Goal: Task Accomplishment & Management: Use online tool/utility

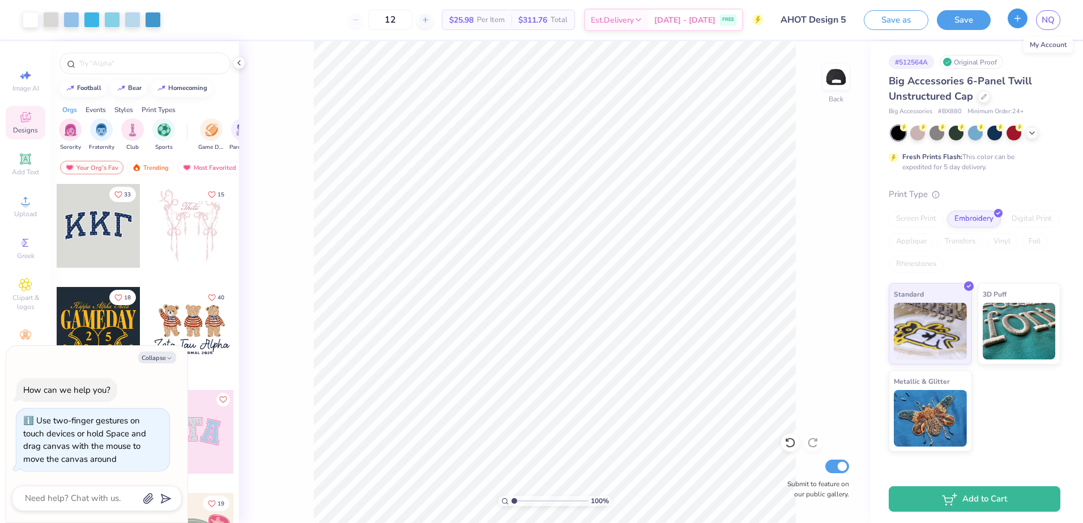
click at [1018, 24] on button "button" at bounding box center [1018, 18] width 20 height 20
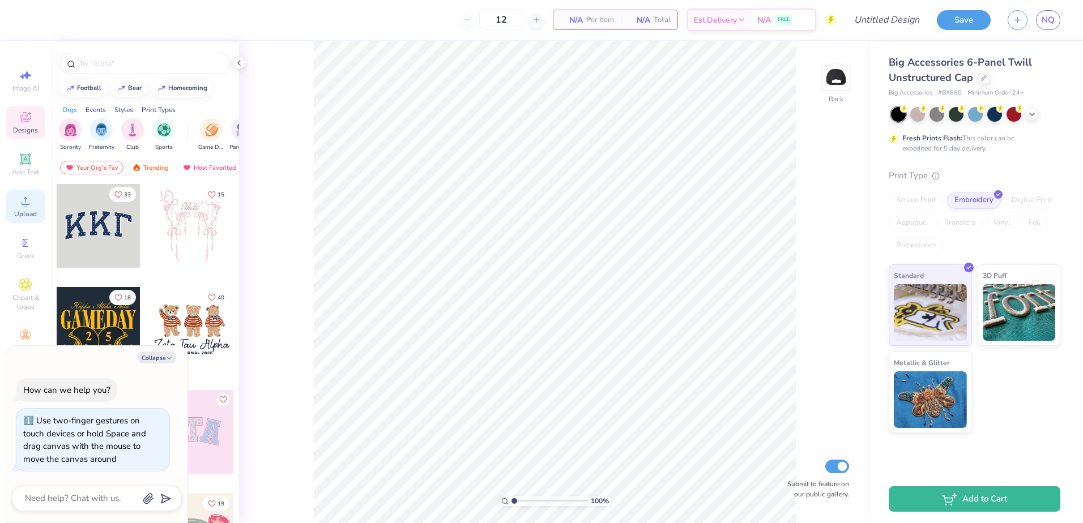
click at [28, 200] on icon at bounding box center [26, 201] width 14 height 14
click at [35, 202] on div "Upload" at bounding box center [26, 206] width 40 height 33
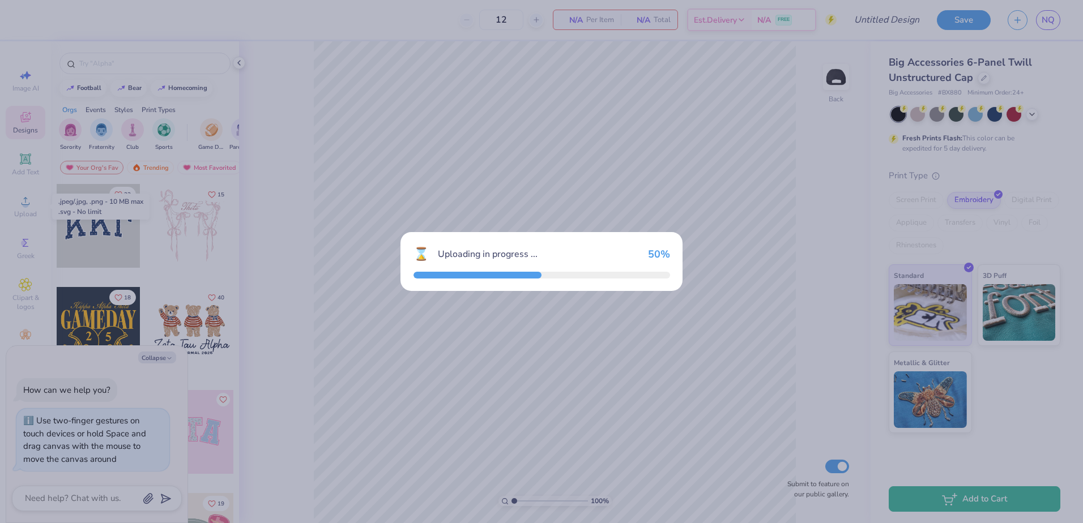
click at [220, 49] on div "⌛ Uploading in progress ... 50 %" at bounding box center [541, 261] width 1083 height 523
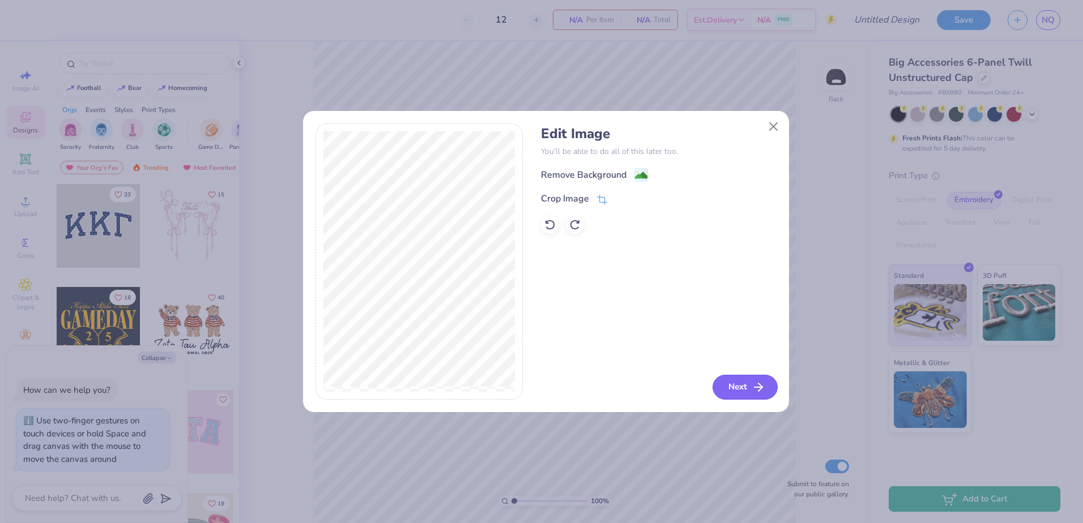
click at [756, 383] on icon "button" at bounding box center [759, 388] width 14 height 14
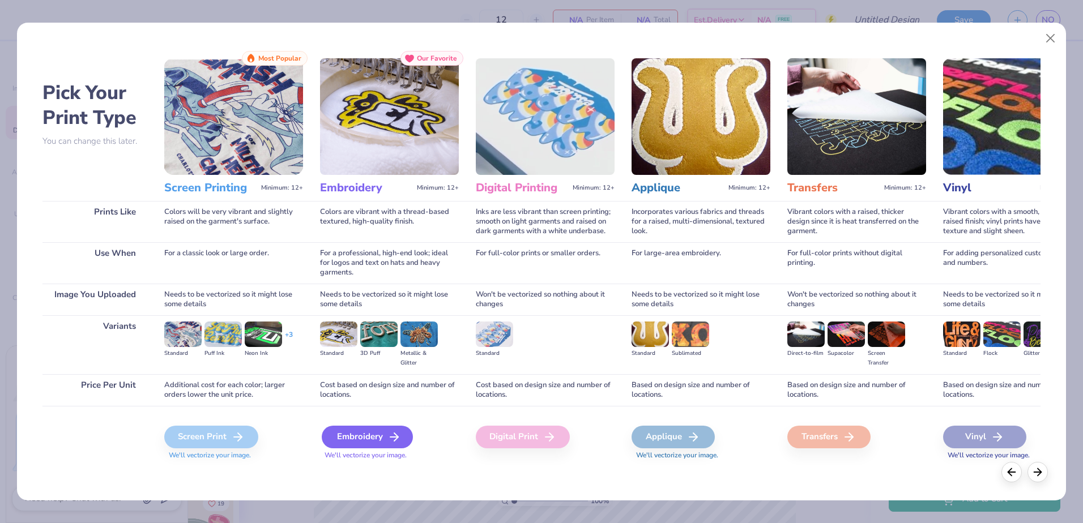
click at [376, 442] on div "Embroidery" at bounding box center [367, 437] width 91 height 23
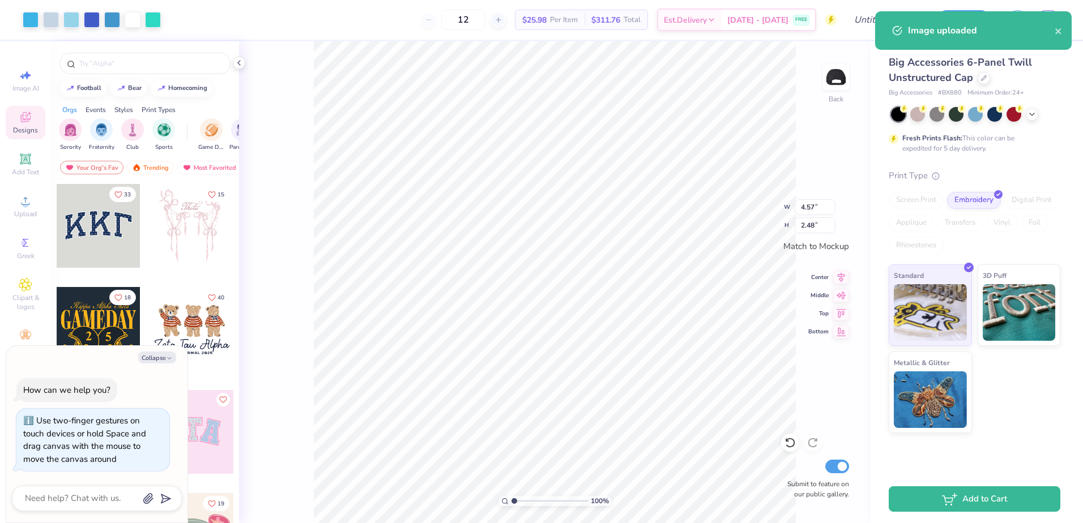
type textarea "x"
type input "2.74"
type input "1.49"
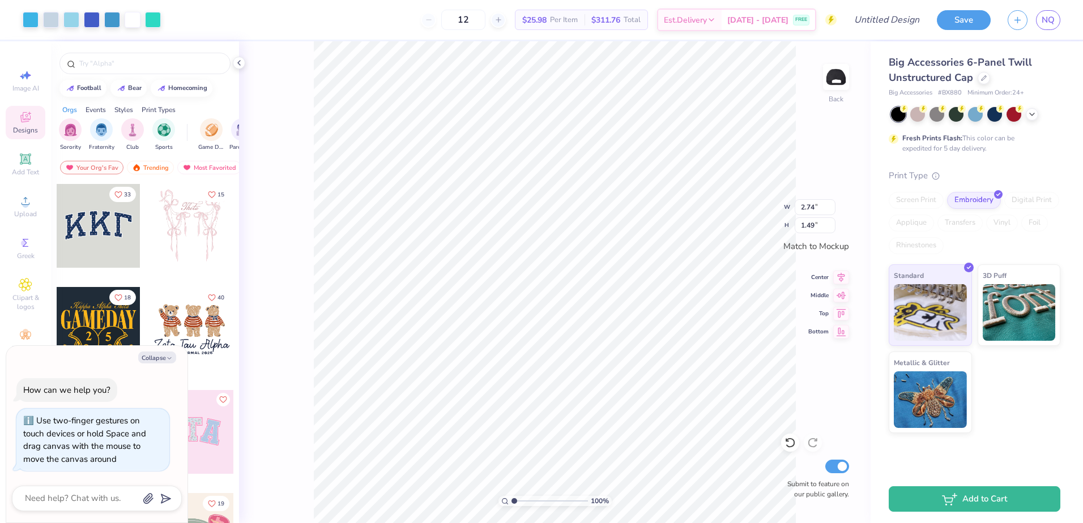
type textarea "x"
type input "3.40"
type input "1.85"
type textarea "x"
click at [891, 10] on input "Design Title" at bounding box center [872, 19] width 111 height 23
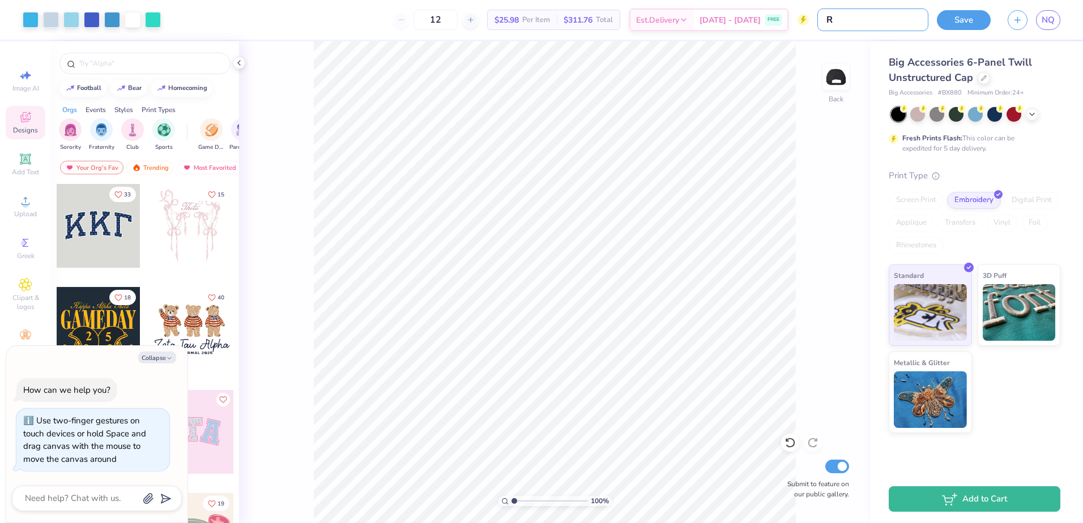
type input "RE"
type textarea "x"
type input "REV"
type textarea "x"
type input "[PERSON_NAME]"
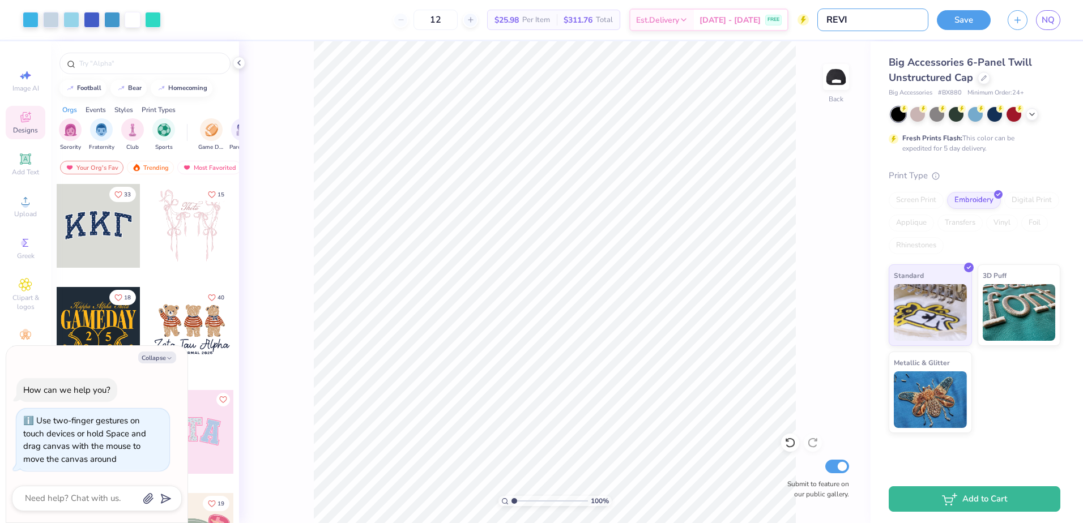
type textarea "x"
type input "REVISE"
type textarea "x"
type input "REVISED"
type textarea "x"
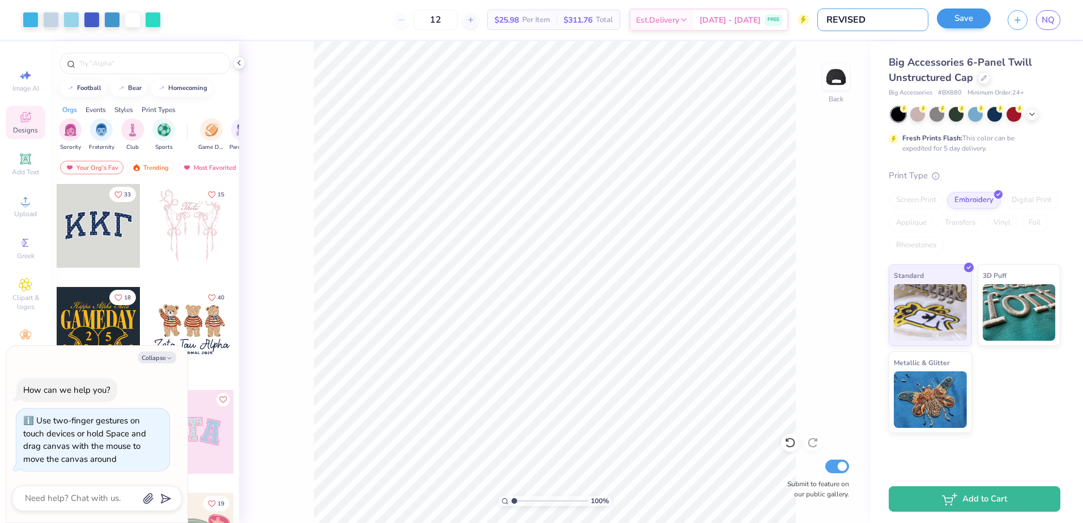
type input "REVISED"
click at [954, 24] on button "Save" at bounding box center [964, 18] width 54 height 20
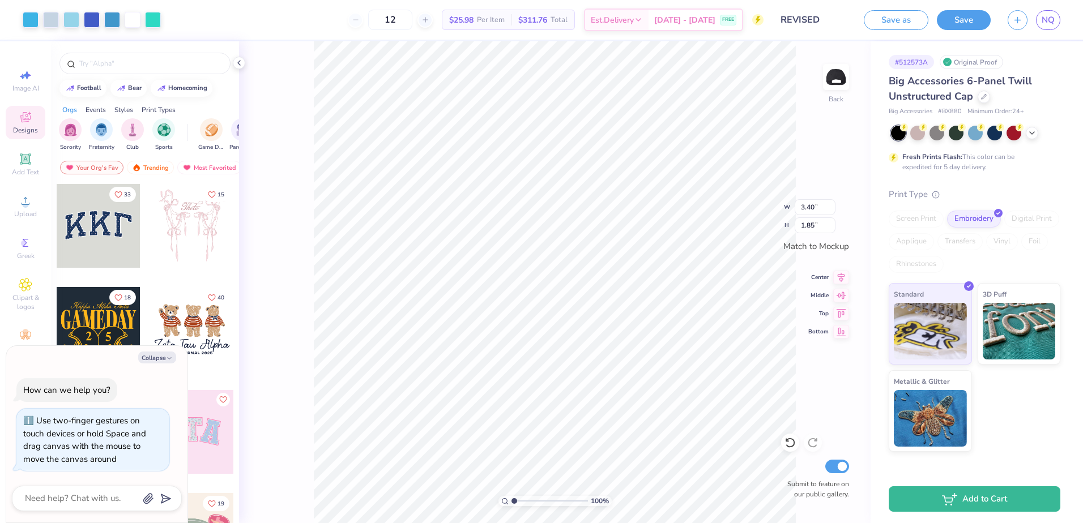
type textarea "x"
type input "3.08"
type input "1.67"
click at [840, 18] on input "REVISED" at bounding box center [799, 19] width 111 height 23
click at [808, 14] on input "REVISED" at bounding box center [799, 19] width 111 height 23
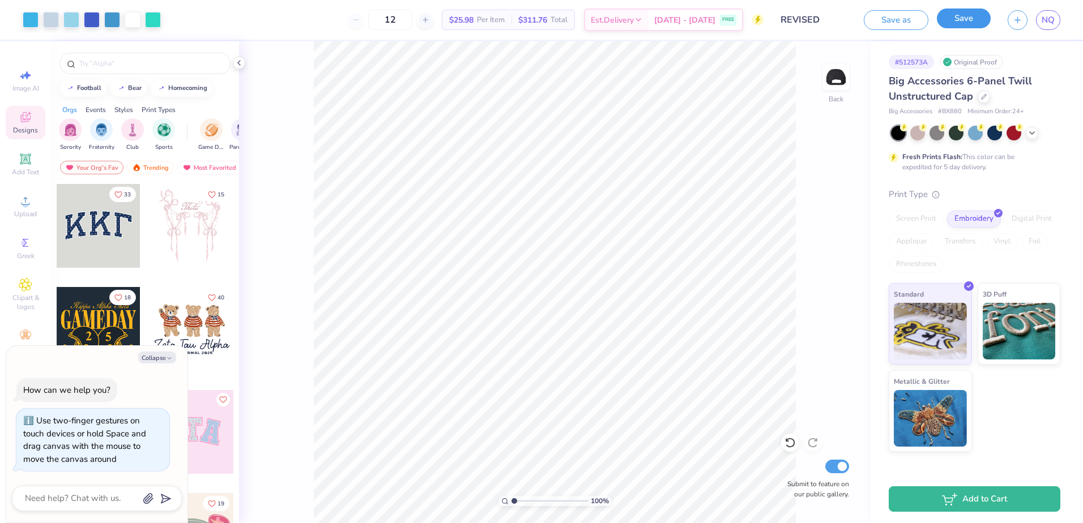
click at [949, 19] on button "Save" at bounding box center [964, 18] width 54 height 20
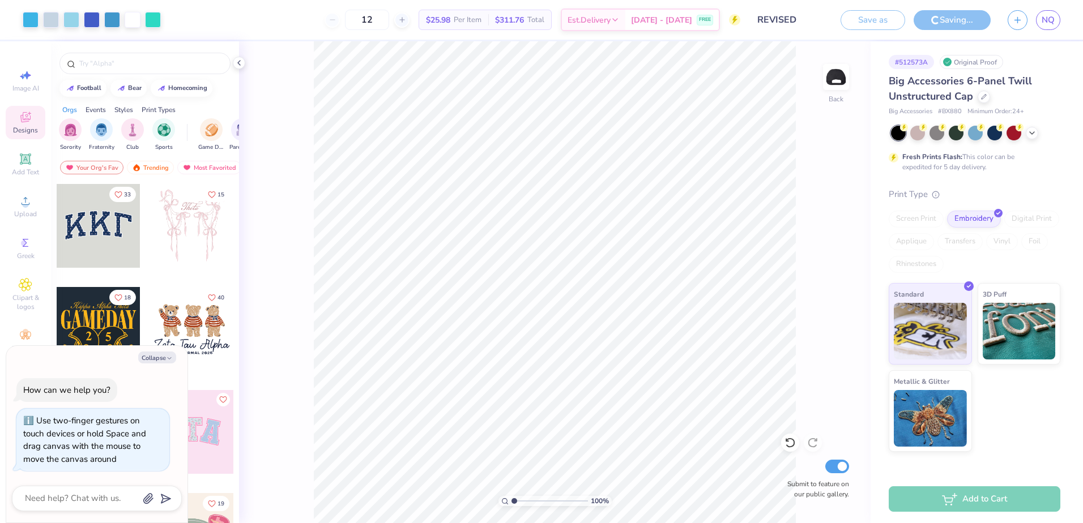
type textarea "x"
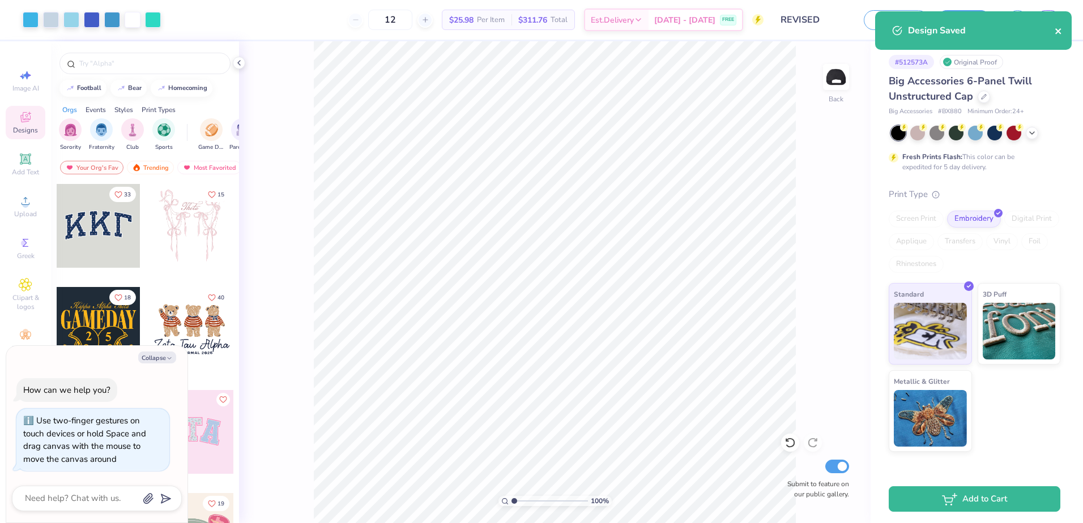
click at [1056, 33] on icon "close" at bounding box center [1058, 31] width 6 height 6
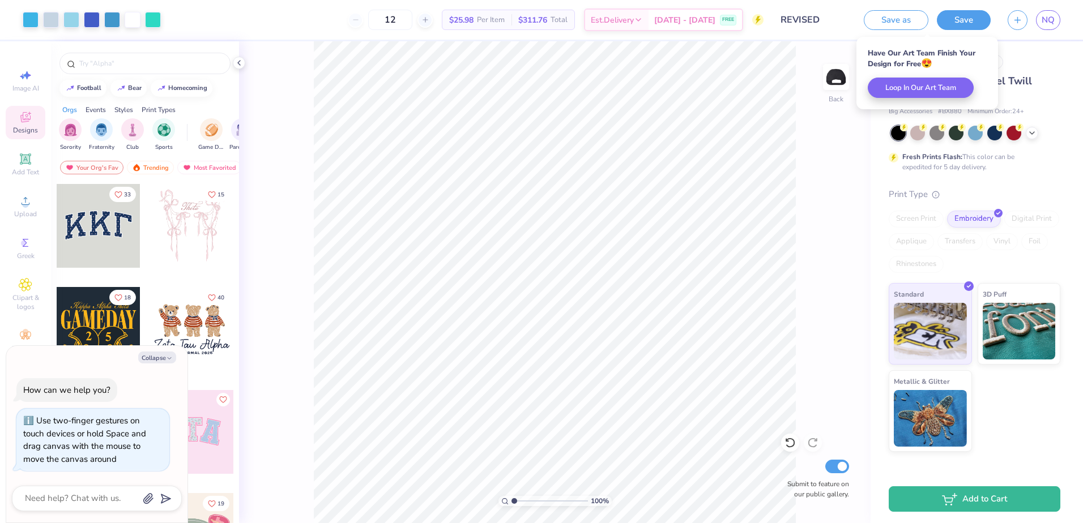
click at [1058, 33] on div "Save as Save NQ" at bounding box center [973, 20] width 219 height 40
click at [1052, 25] on span "NQ" at bounding box center [1048, 20] width 13 height 13
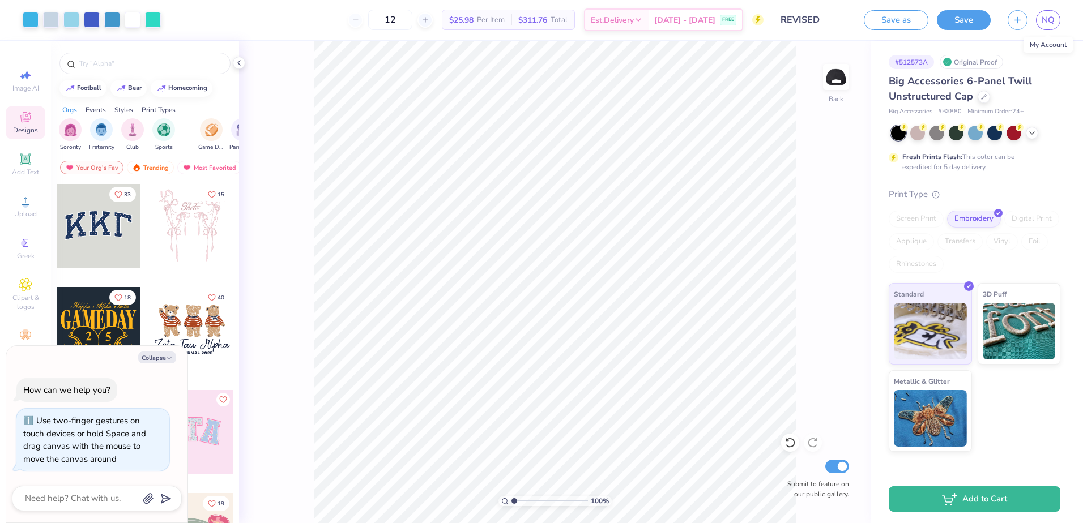
click at [972, 30] on div "Save as Save NQ" at bounding box center [973, 20] width 219 height 40
drag, startPoint x: 1011, startPoint y: 22, endPoint x: 39, endPoint y: 187, distance: 985.8
click at [1011, 22] on button "button" at bounding box center [1018, 20] width 20 height 20
type textarea "x"
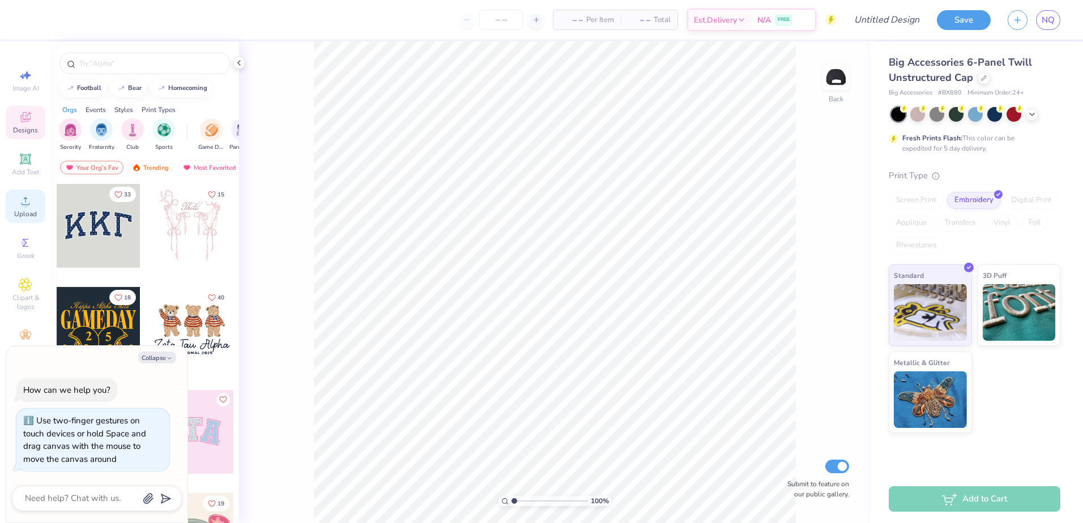
click at [29, 205] on icon at bounding box center [26, 201] width 14 height 14
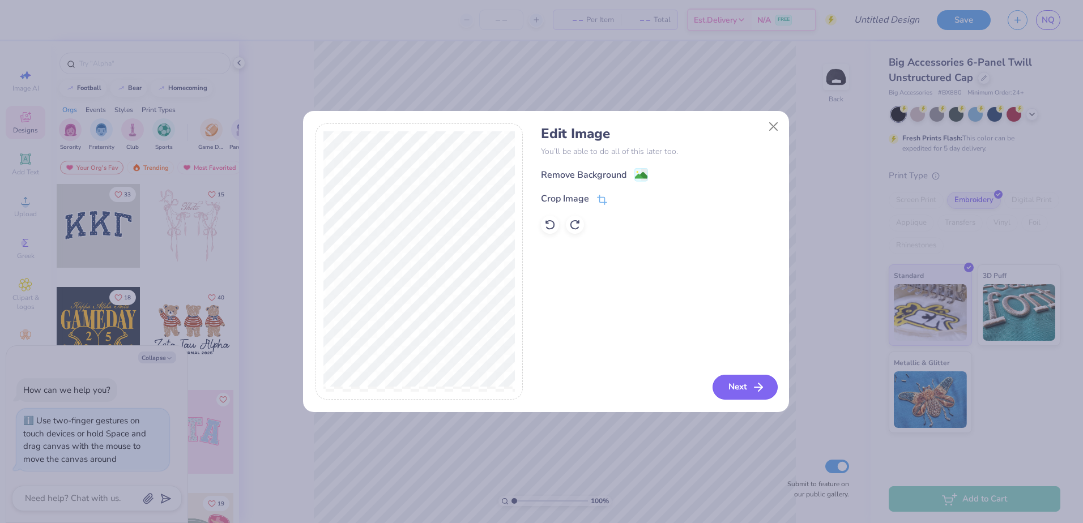
click at [741, 395] on button "Next" at bounding box center [744, 387] width 65 height 25
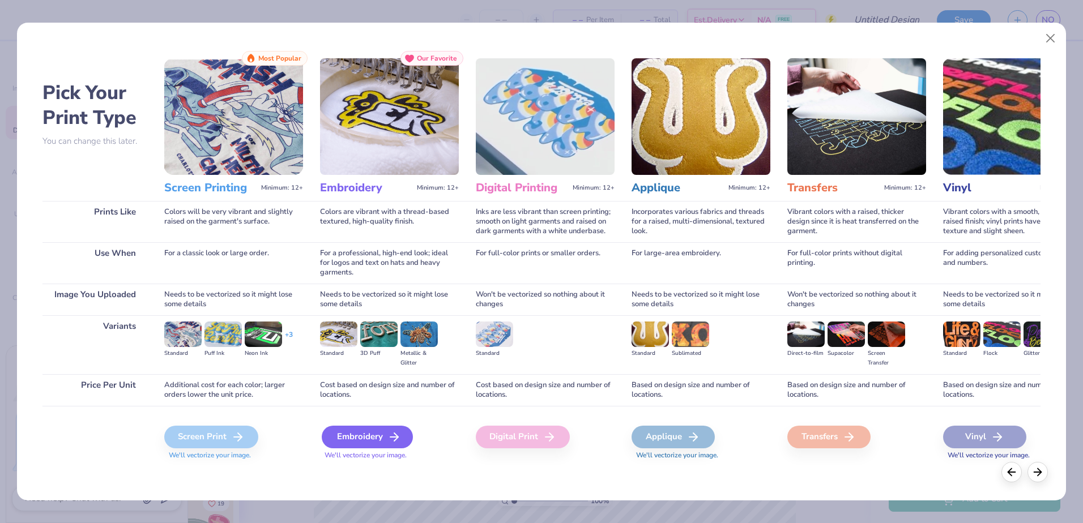
click at [381, 437] on div "Embroidery" at bounding box center [367, 437] width 91 height 23
click at [353, 432] on div "Embroidery" at bounding box center [365, 437] width 91 height 23
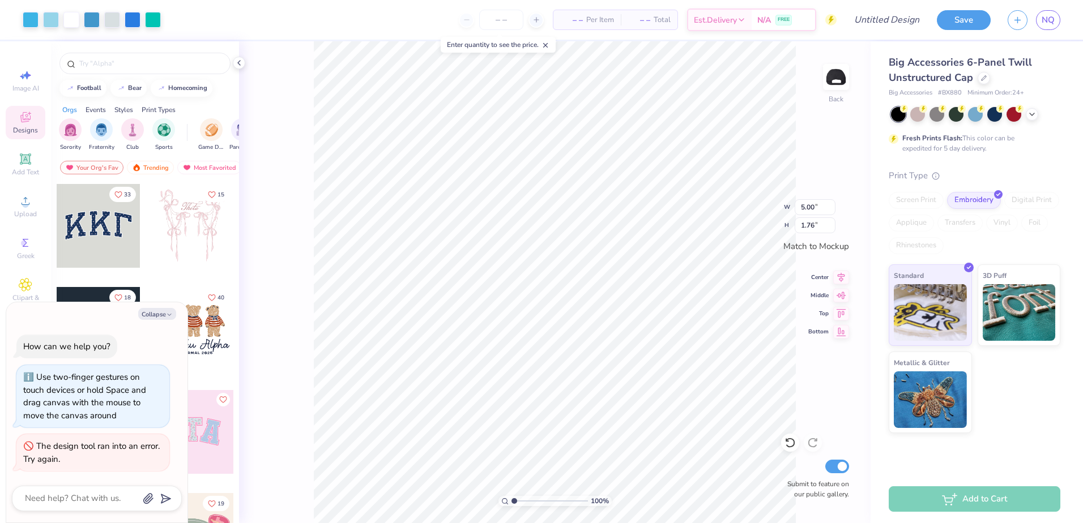
type textarea "x"
type input "3.80"
type input "1.34"
type textarea "x"
type input "2.77"
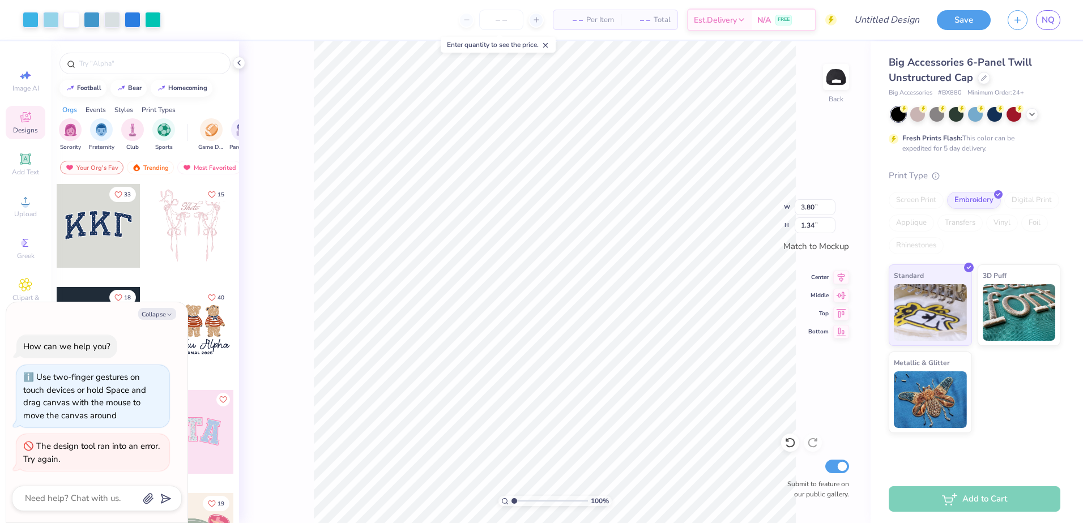
type input "0.98"
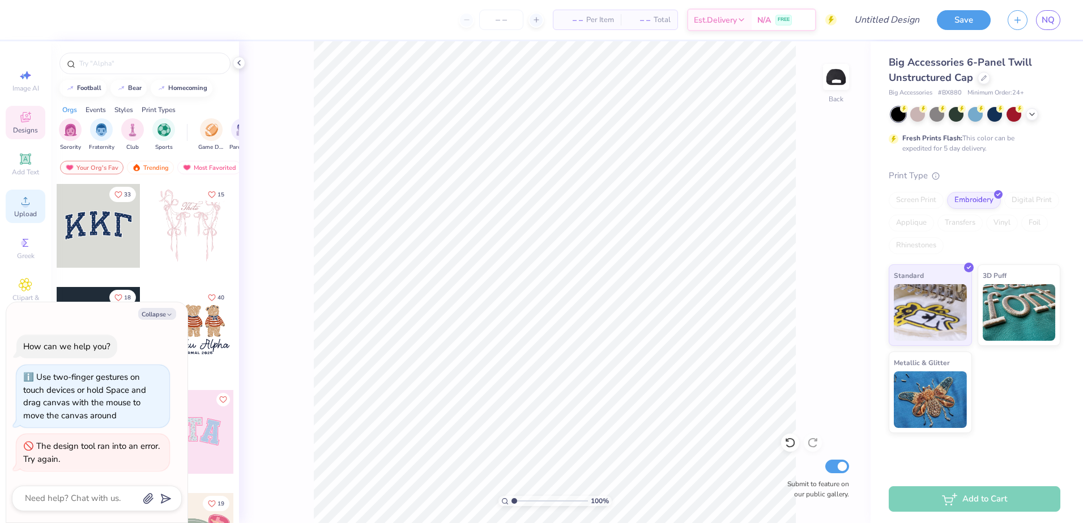
click at [33, 202] on div "Upload" at bounding box center [26, 206] width 40 height 33
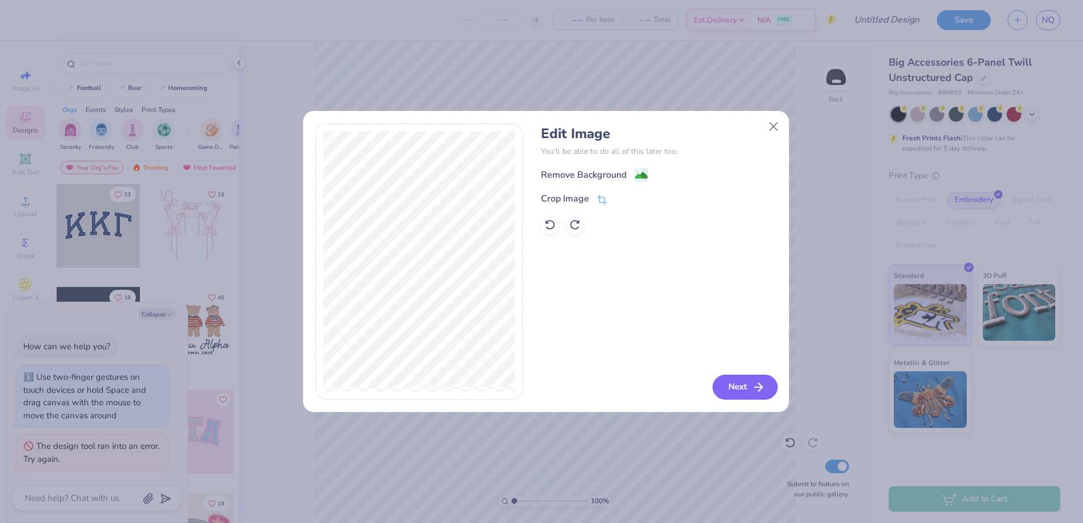
click at [744, 380] on button "Next" at bounding box center [744, 387] width 65 height 25
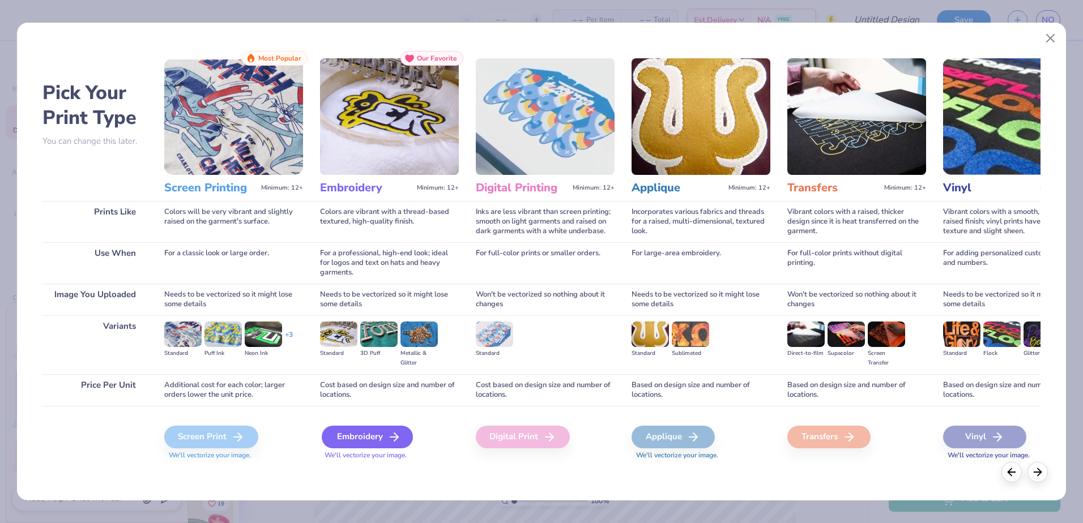
click at [325, 428] on div "Embroidery We'll vectorize your image." at bounding box center [389, 443] width 139 height 35
click at [354, 429] on div "Embroidery" at bounding box center [367, 437] width 91 height 23
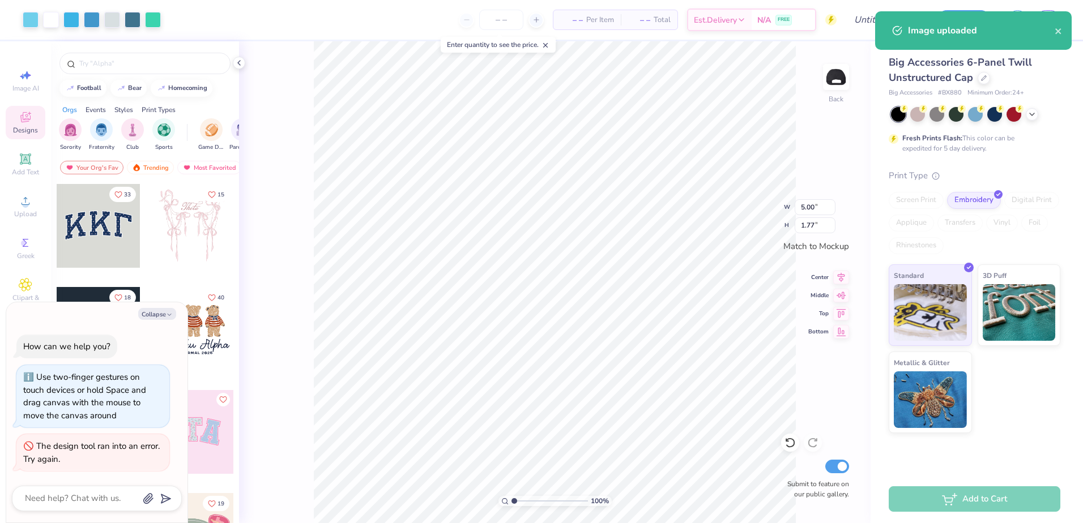
type textarea "x"
type input "2.30"
type input "0.81"
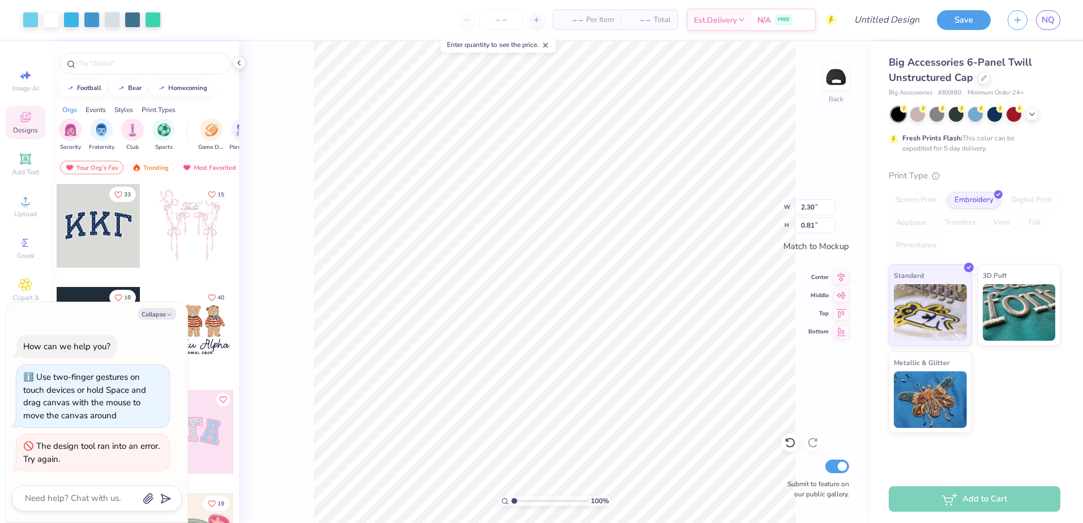
type textarea "x"
type input "2.69"
type input "0.95"
type textarea "x"
click at [915, 18] on input "Design Title" at bounding box center [872, 19] width 111 height 23
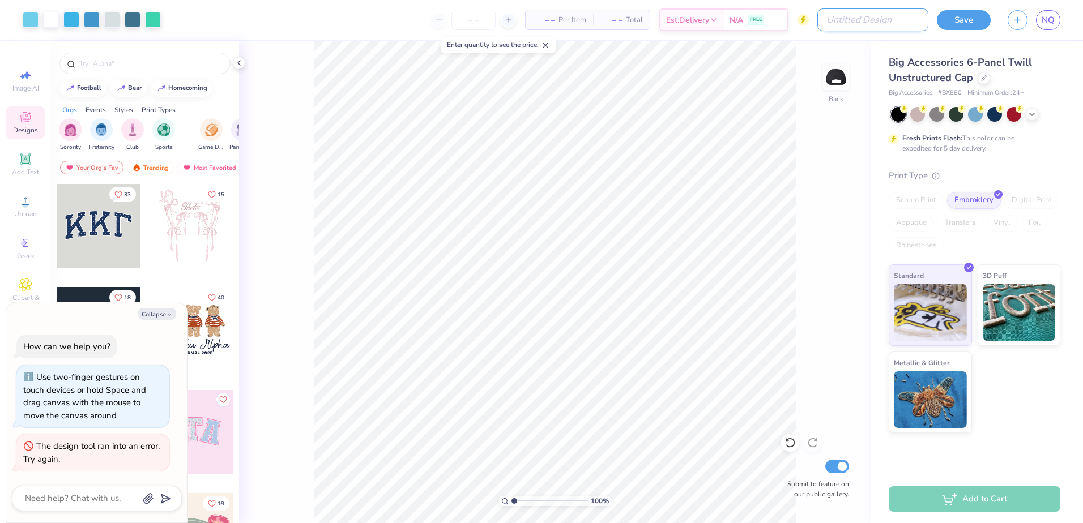
type input "r"
type textarea "x"
type input "re"
type textarea "x"
type input "rev"
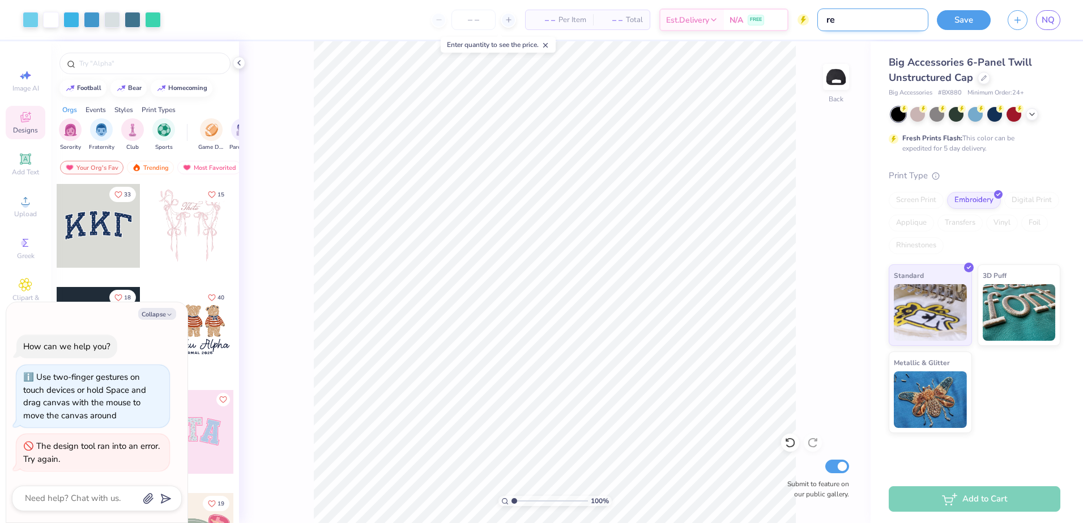
type textarea "x"
type input "revi"
type textarea "x"
type input "[PERSON_NAME]"
type textarea "x"
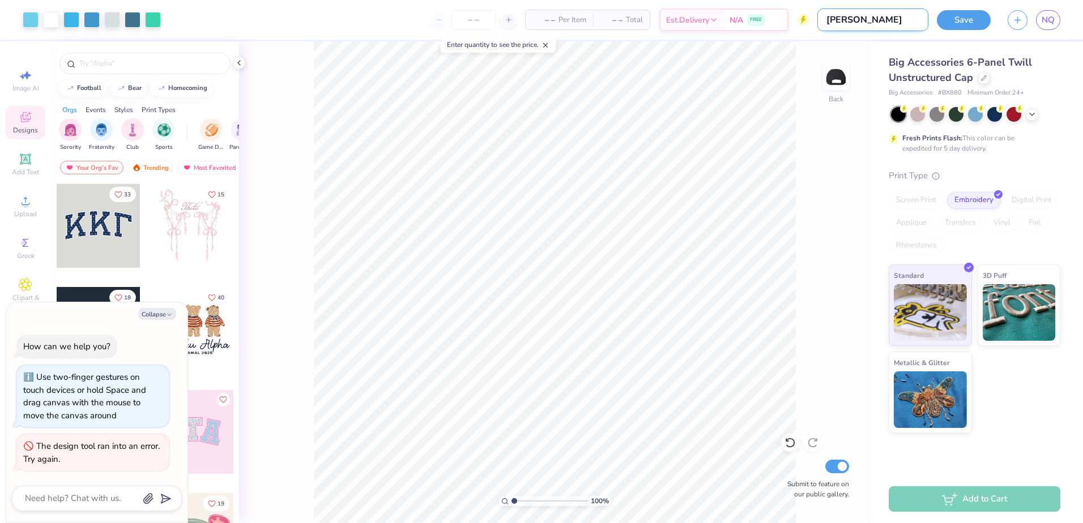
type input "revise"
type textarea "x"
type input "revised"
type textarea "x"
type input "revised"
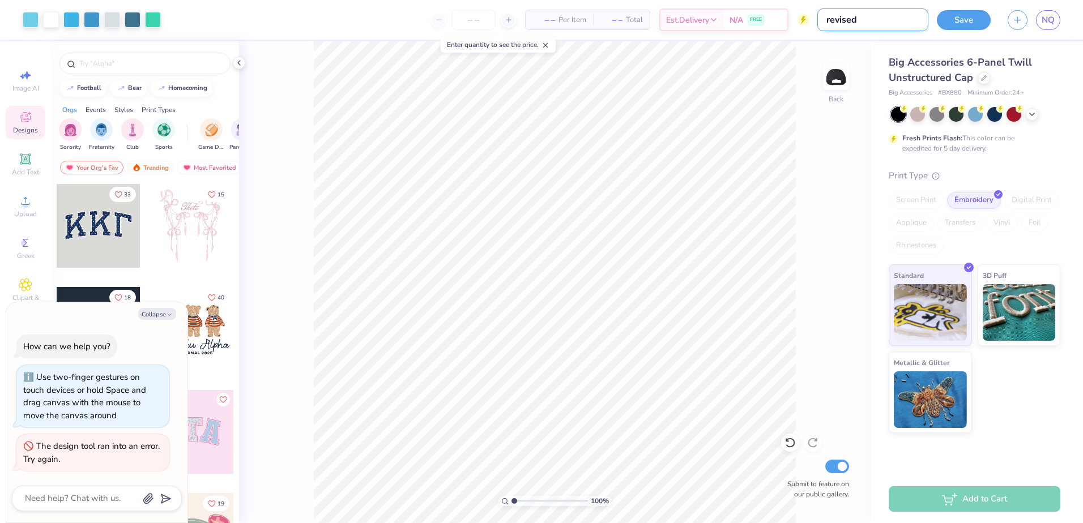
type textarea "x"
type input "revised 2"
type textarea "x"
type input "revised 2"
click at [479, 25] on input "number" at bounding box center [501, 20] width 44 height 20
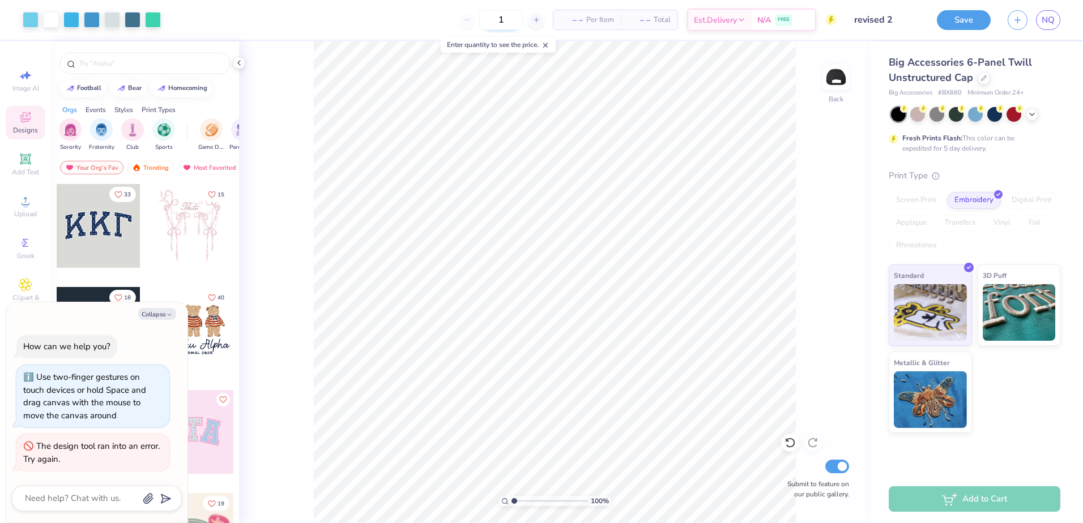
type input "12"
type textarea "x"
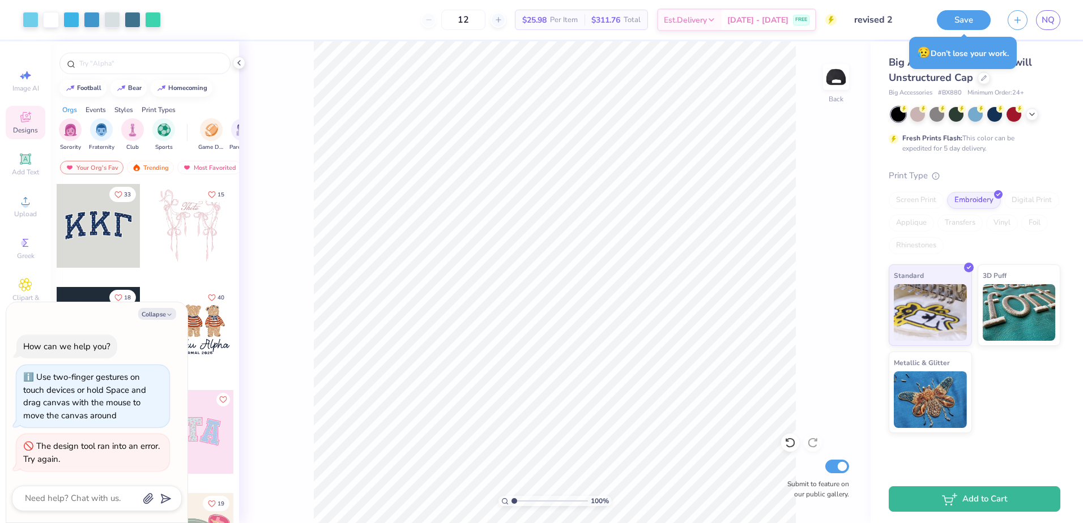
type input "12"
click at [958, 13] on button "Save" at bounding box center [964, 18] width 54 height 20
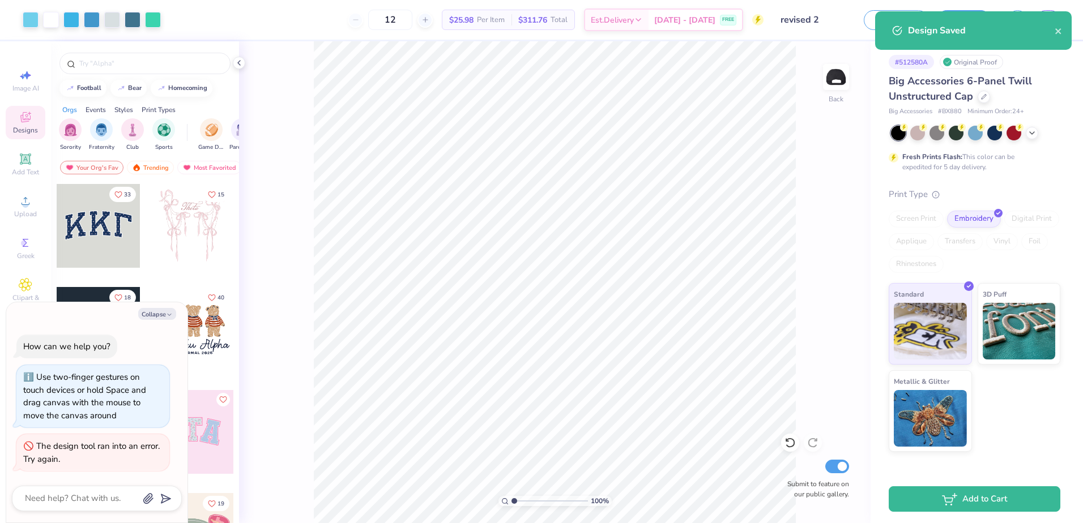
click at [1065, 31] on div "Design Saved" at bounding box center [973, 30] width 197 height 39
click at [1059, 27] on icon "close" at bounding box center [1059, 31] width 8 height 9
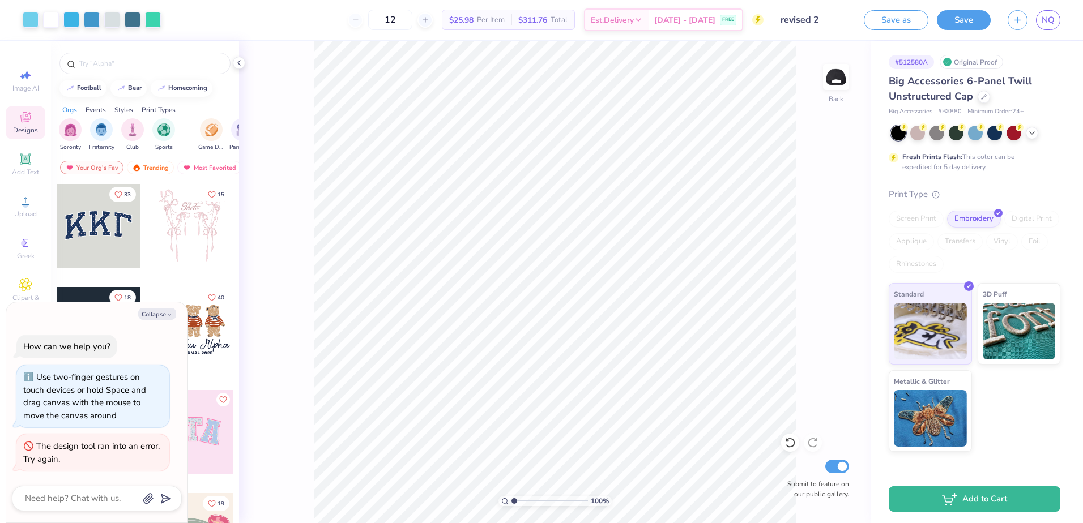
click at [1050, 16] on div "Design Saved" at bounding box center [973, 35] width 201 height 52
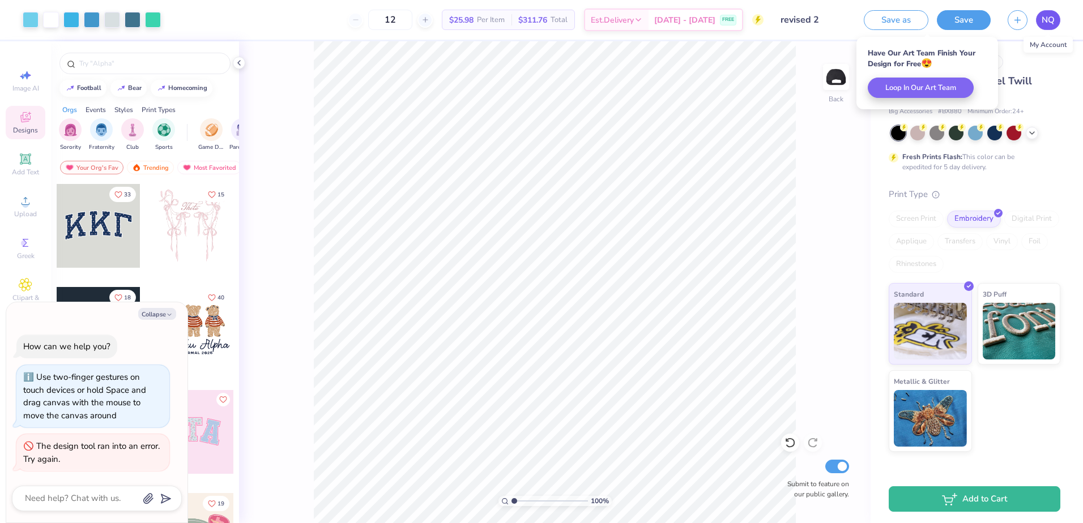
click at [1051, 20] on span "NQ" at bounding box center [1048, 20] width 13 height 13
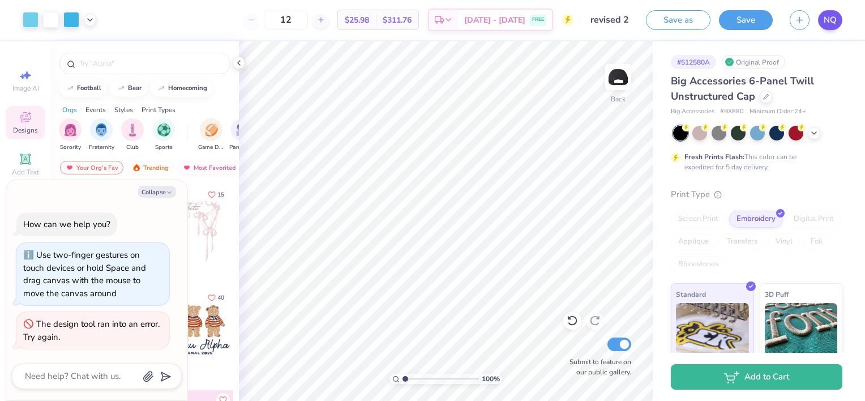
type textarea "x"
click at [800, 16] on icon "button" at bounding box center [800, 19] width 10 height 10
type textarea "x"
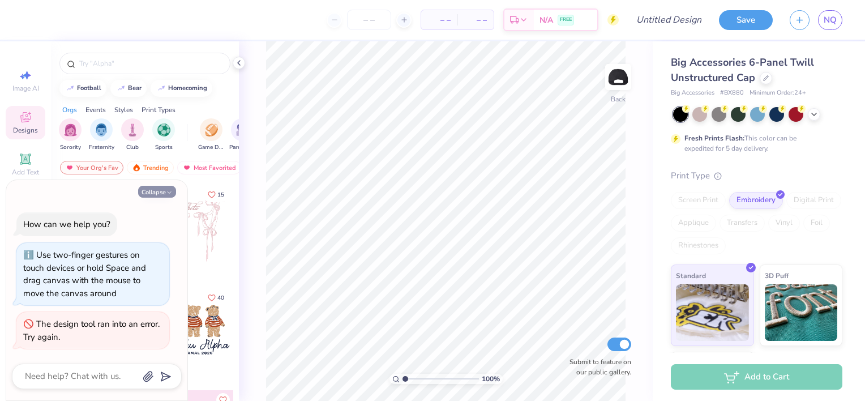
click at [157, 190] on button "Collapse" at bounding box center [157, 192] width 38 height 12
type textarea "x"
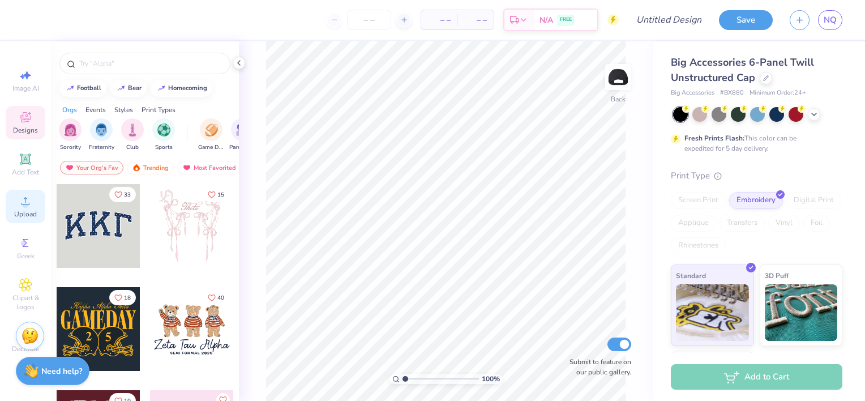
click at [41, 210] on div "Upload" at bounding box center [26, 206] width 40 height 33
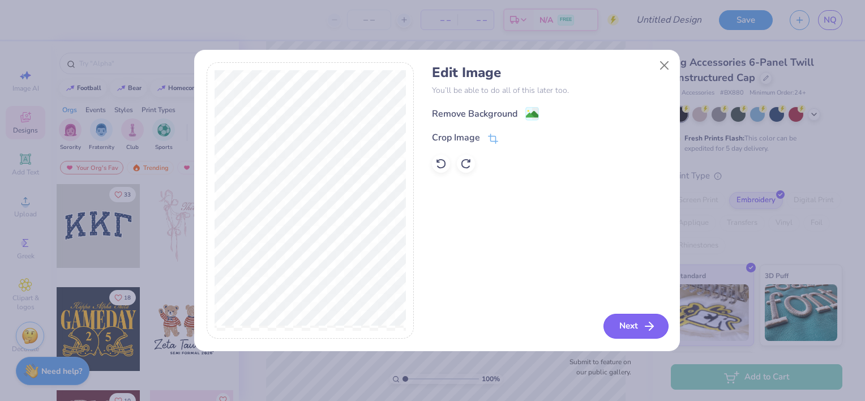
click at [650, 326] on line "button" at bounding box center [650, 326] width 8 height 0
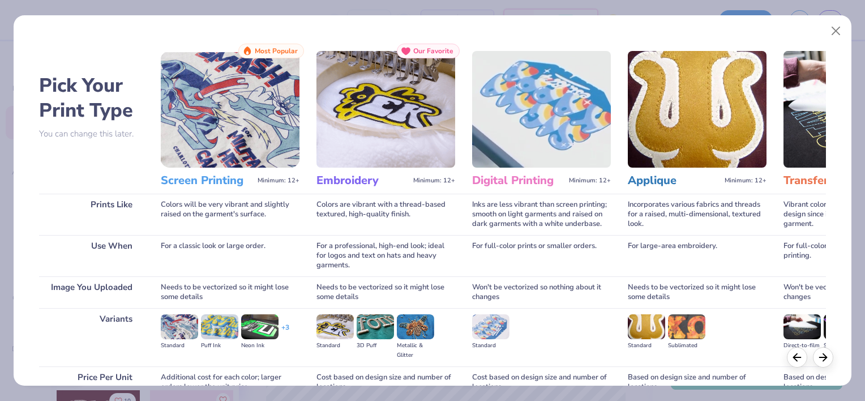
click at [388, 141] on img at bounding box center [386, 109] width 139 height 117
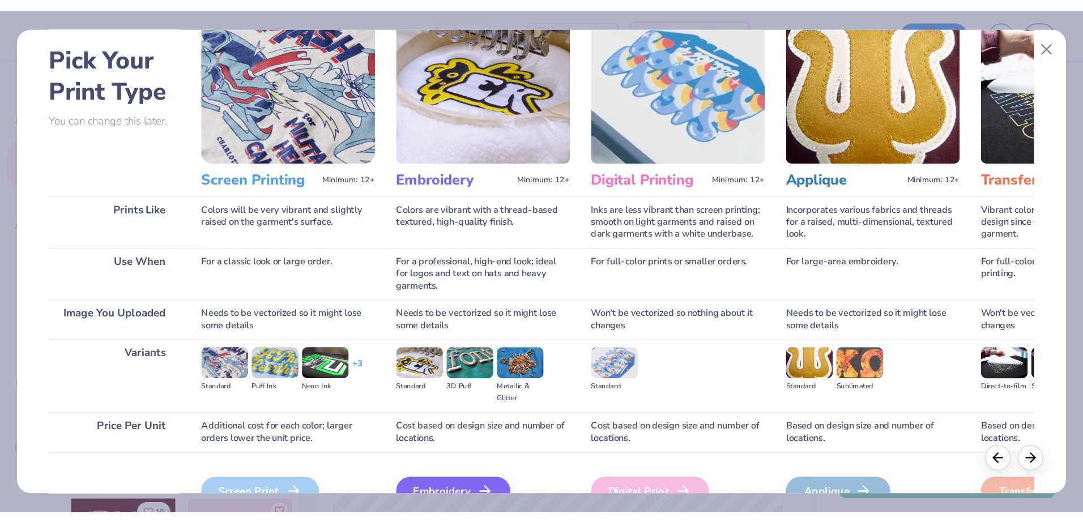
scroll to position [50, 0]
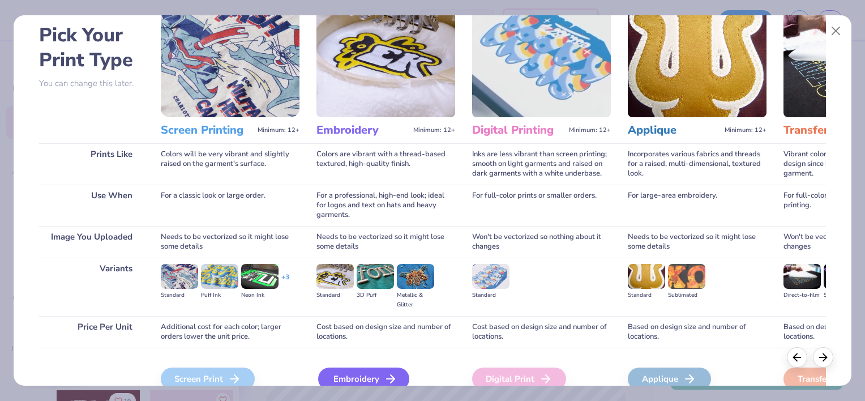
click at [370, 378] on div "Embroidery" at bounding box center [363, 379] width 91 height 23
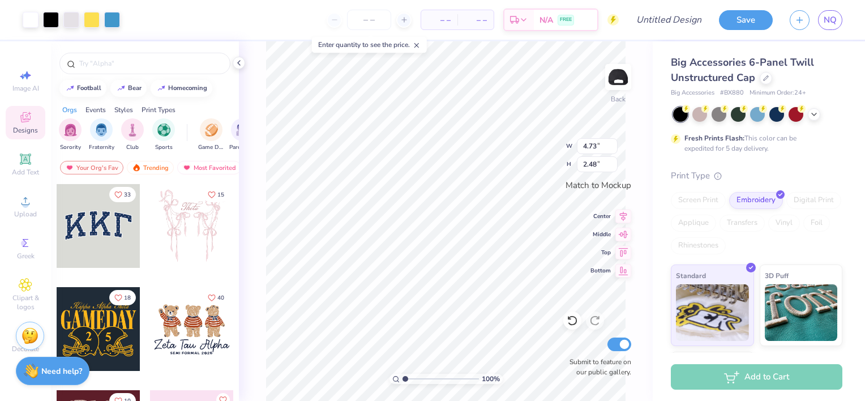
click at [291, 11] on div "– – Per Item – – Total Est. Delivery N/A FREE" at bounding box center [374, 20] width 490 height 40
type input "3.69"
type input "1.94"
type input "2.67"
type input "1.40"
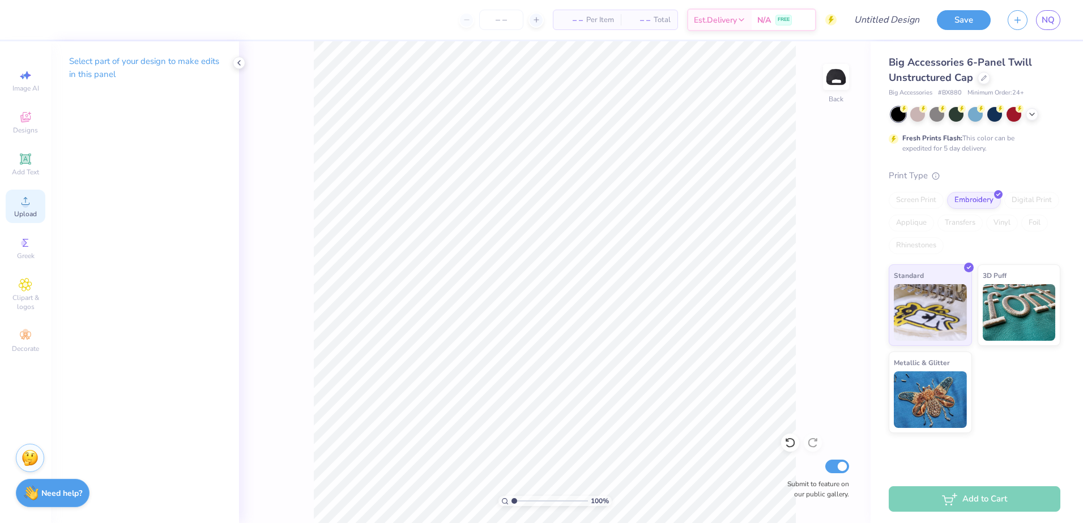
click at [18, 213] on span "Upload" at bounding box center [25, 214] width 23 height 9
click at [20, 195] on icon at bounding box center [26, 201] width 14 height 14
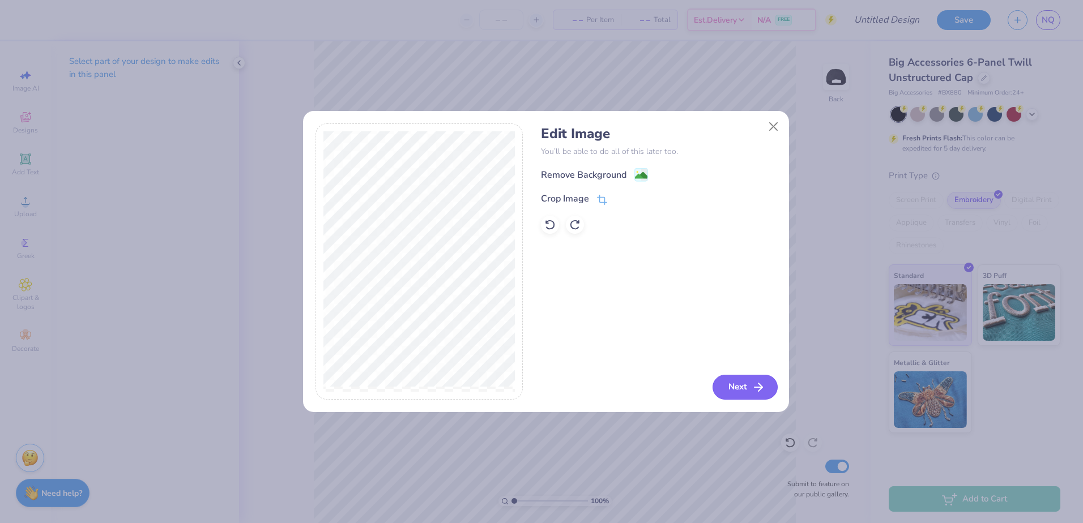
click at [758, 393] on icon "button" at bounding box center [759, 388] width 14 height 14
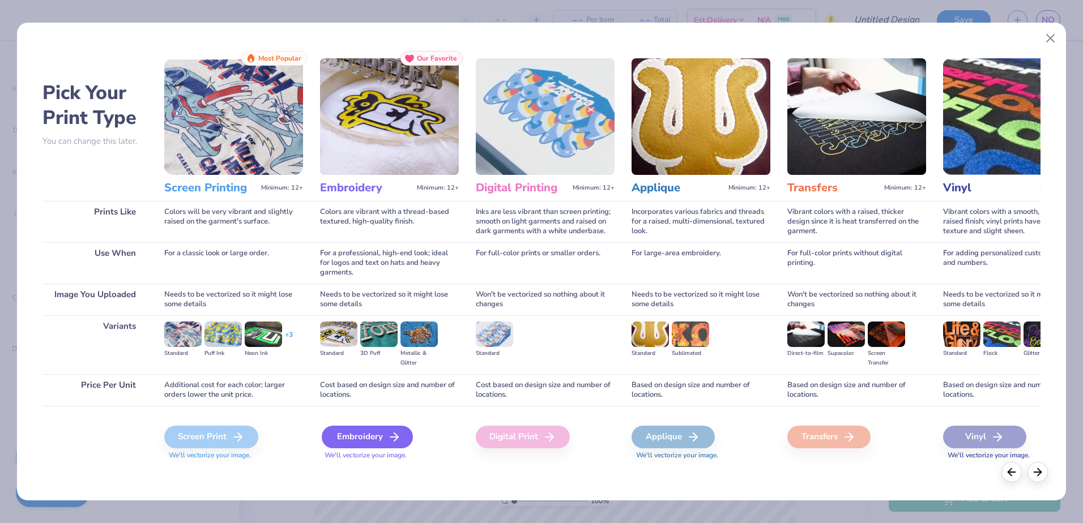
click at [348, 434] on div "Embroidery" at bounding box center [367, 437] width 91 height 23
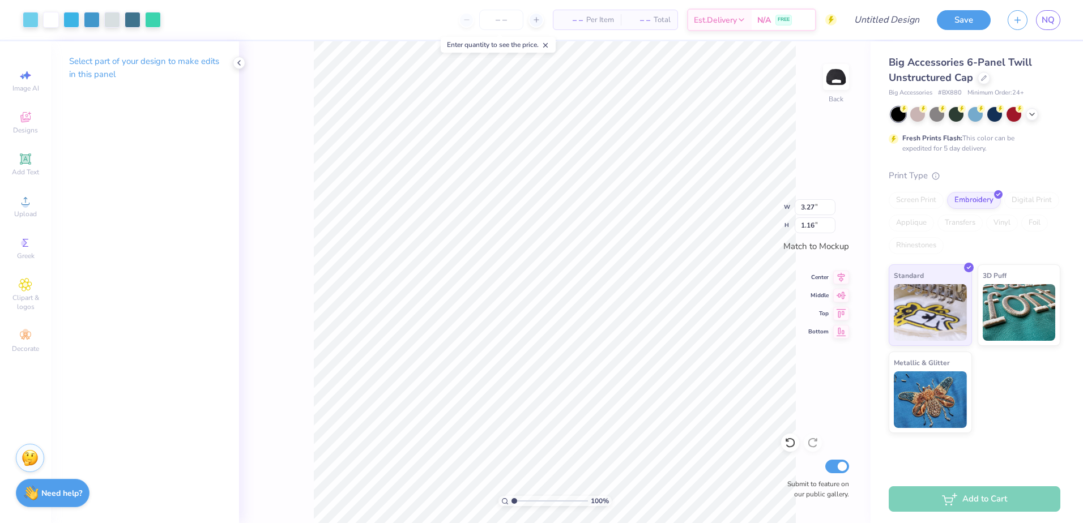
type input "3.27"
type input "1.16"
type input "3.81"
type input "1.35"
type input "4.18"
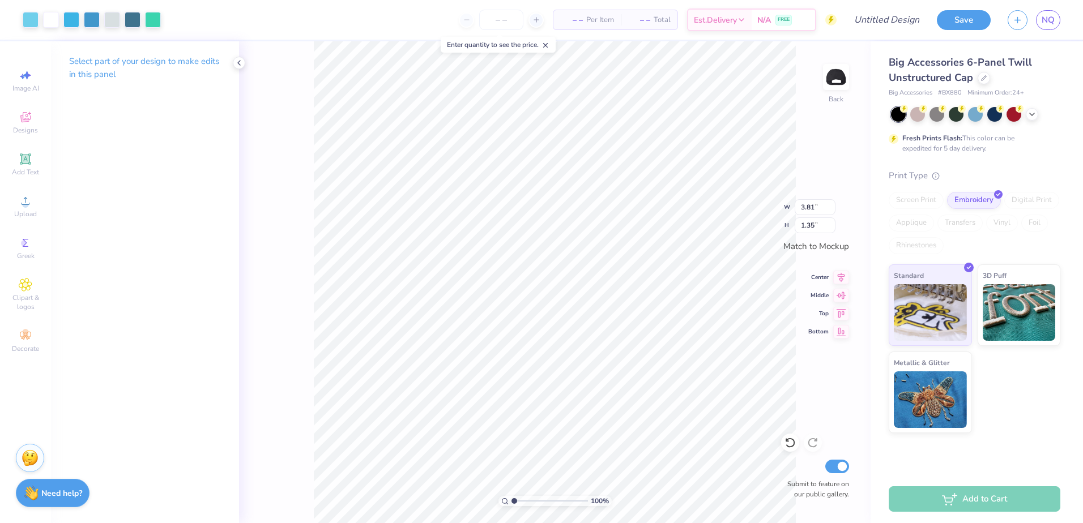
type input "1.48"
type input "4.58"
type input "1.62"
click at [22, 202] on icon at bounding box center [26, 201] width 14 height 14
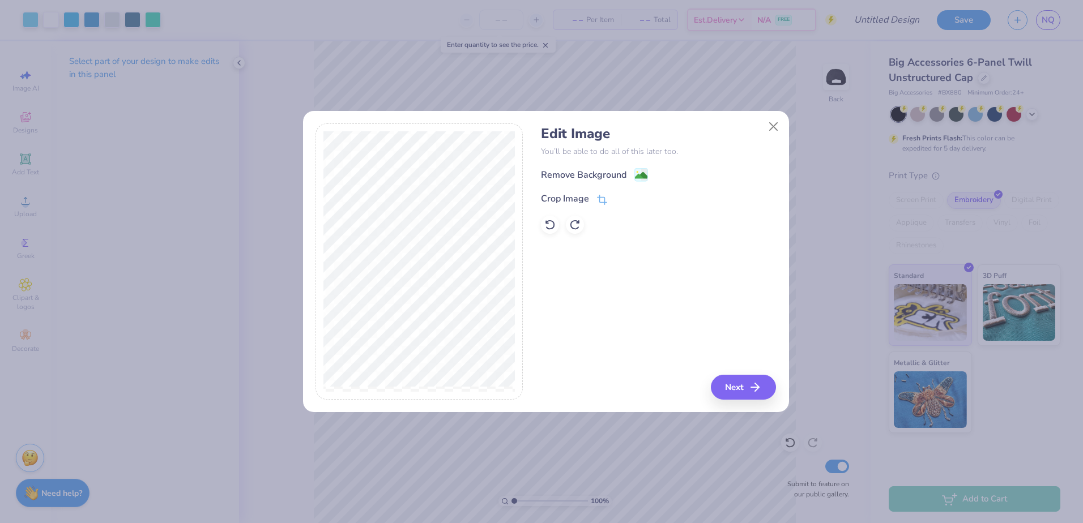
click at [744, 372] on div "Edit Image You’ll be able to do all of this later too. Remove Background Crop I…" at bounding box center [658, 261] width 235 height 276
click at [739, 395] on button "Next" at bounding box center [744, 387] width 65 height 25
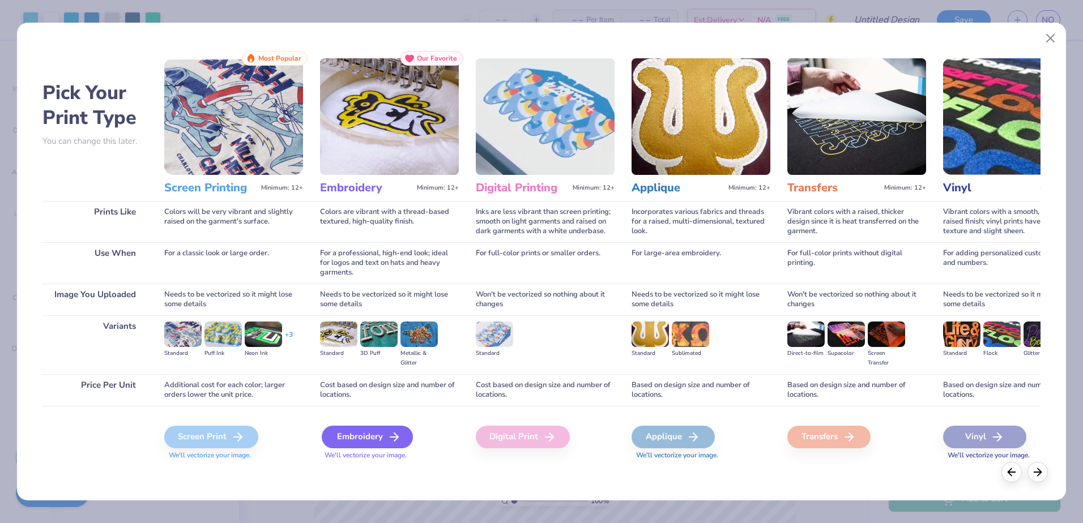
click at [352, 439] on div "Embroidery" at bounding box center [367, 437] width 91 height 23
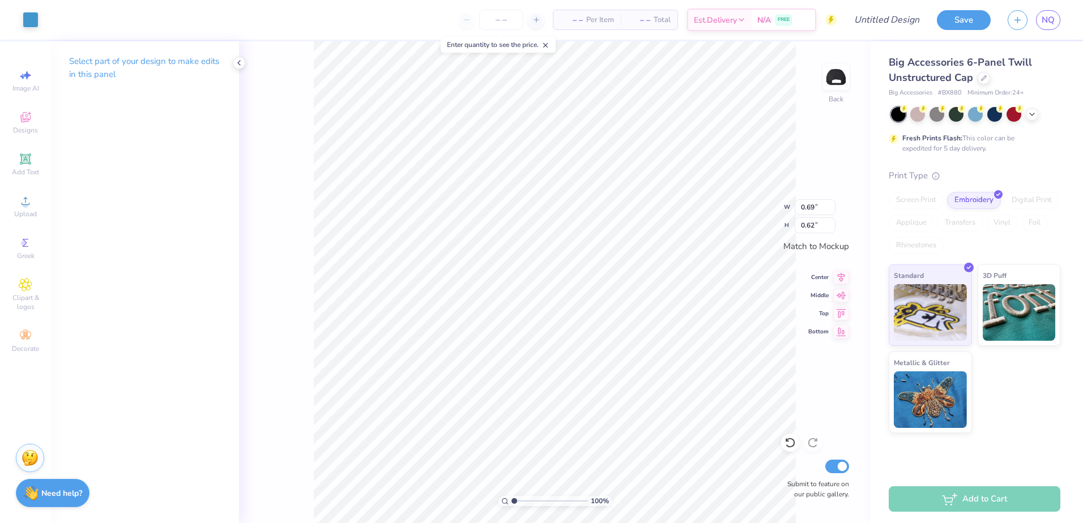
type input "0.69"
type input "0.62"
type input "0.92"
type input "0.82"
type input "3.35"
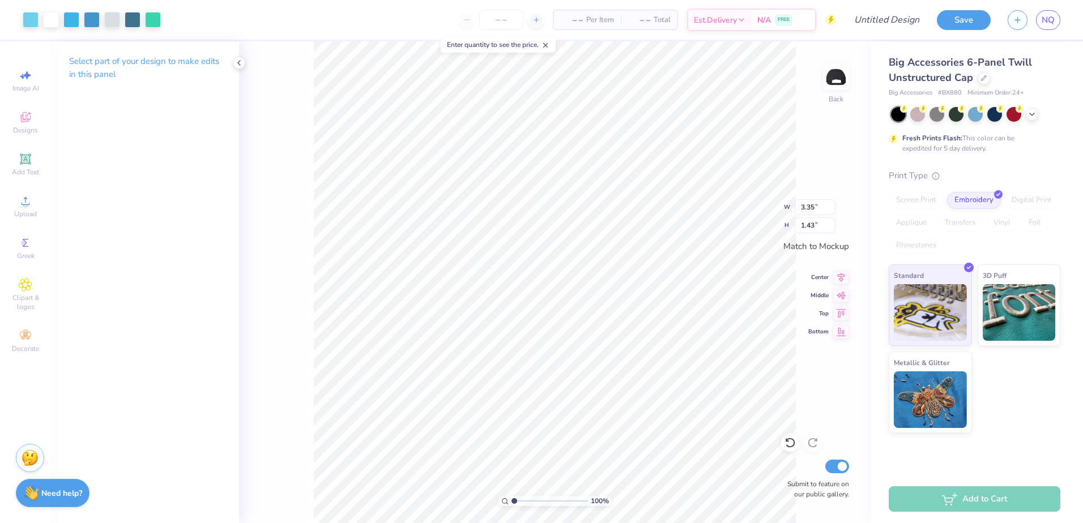
type input "1.43"
type input "3.18"
type input "1.36"
type input "3.92"
type input "1.35"
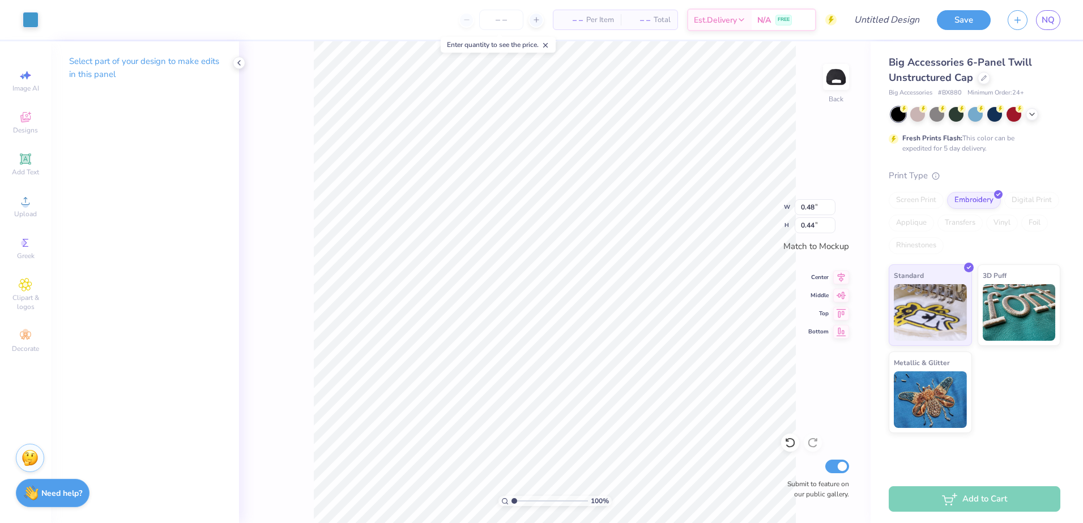
type input "0.48"
type input "0.44"
type input "0.76"
type input "0.70"
type input "0.73"
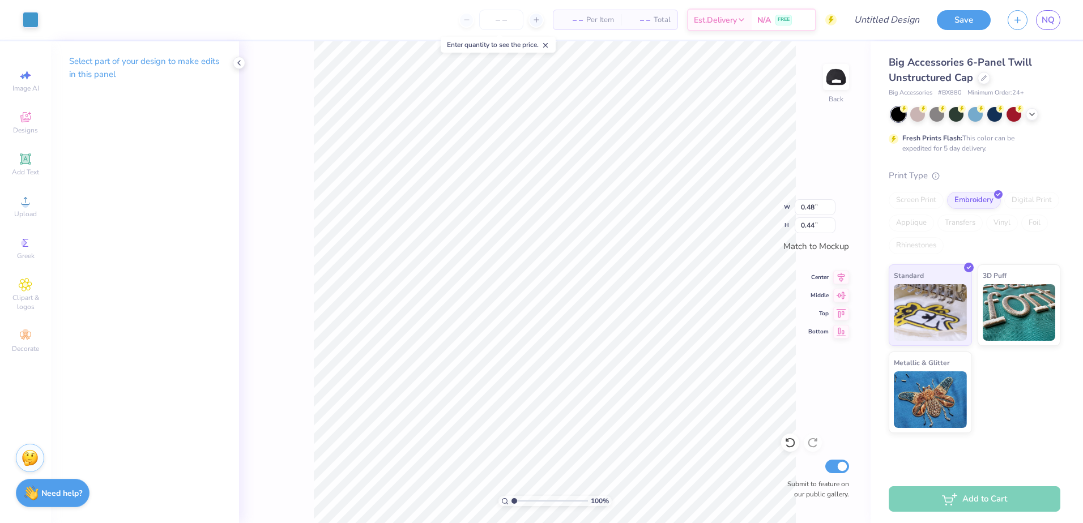
type input "0.67"
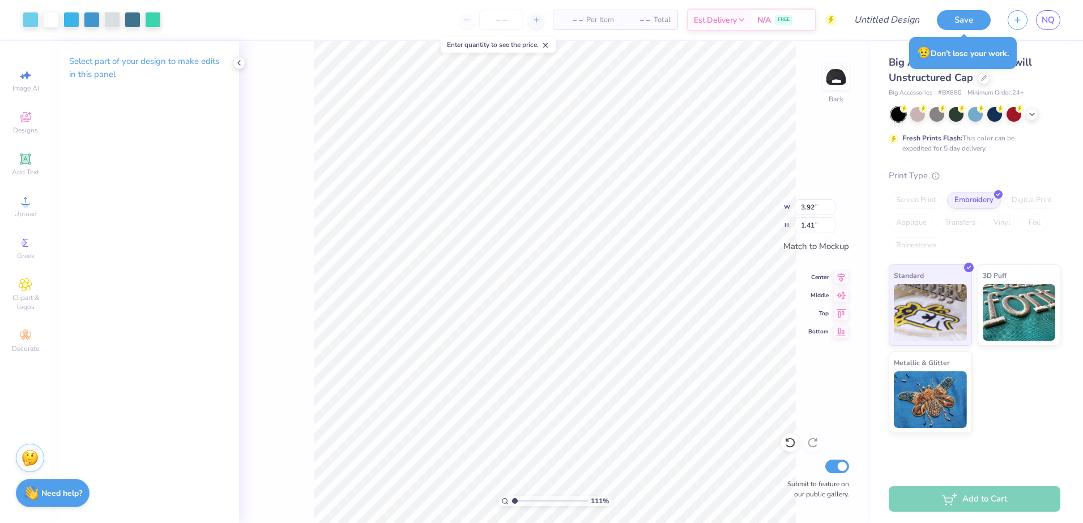
type input "1.10522621487156"
type input "3.72"
type input "1.33"
type input "1.10522621487156"
type input "3.23"
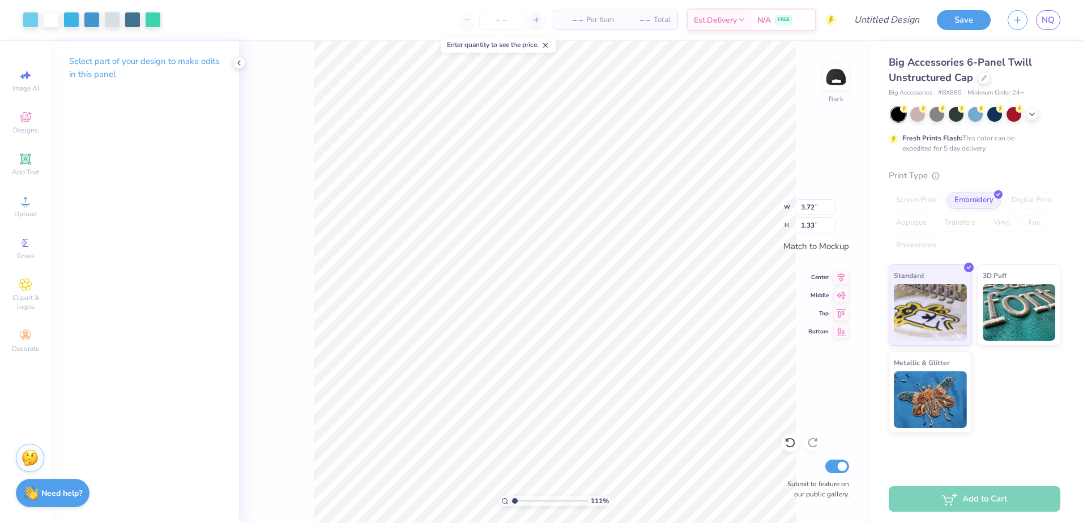
type input "1.16"
type input "1"
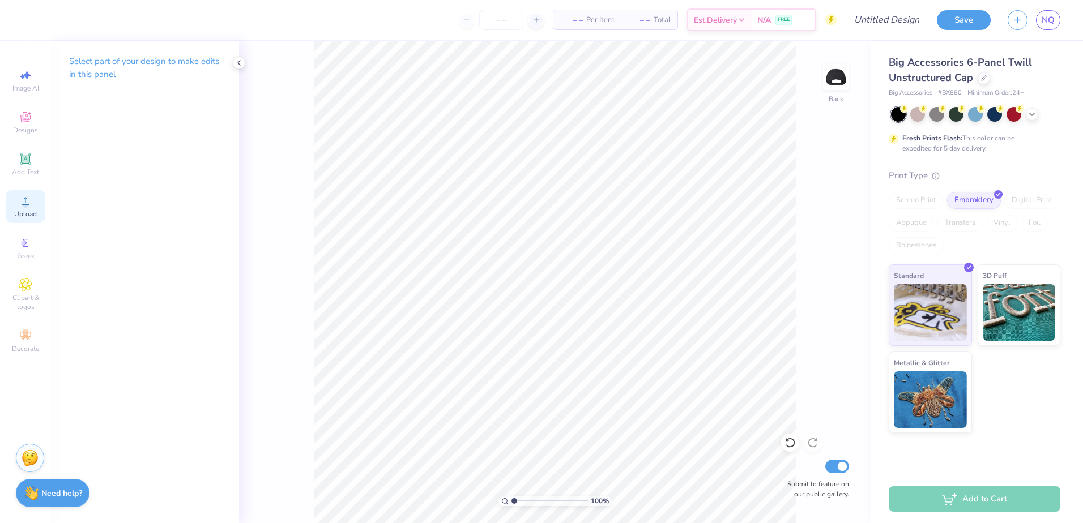
click at [23, 204] on circle at bounding box center [25, 205] width 6 height 6
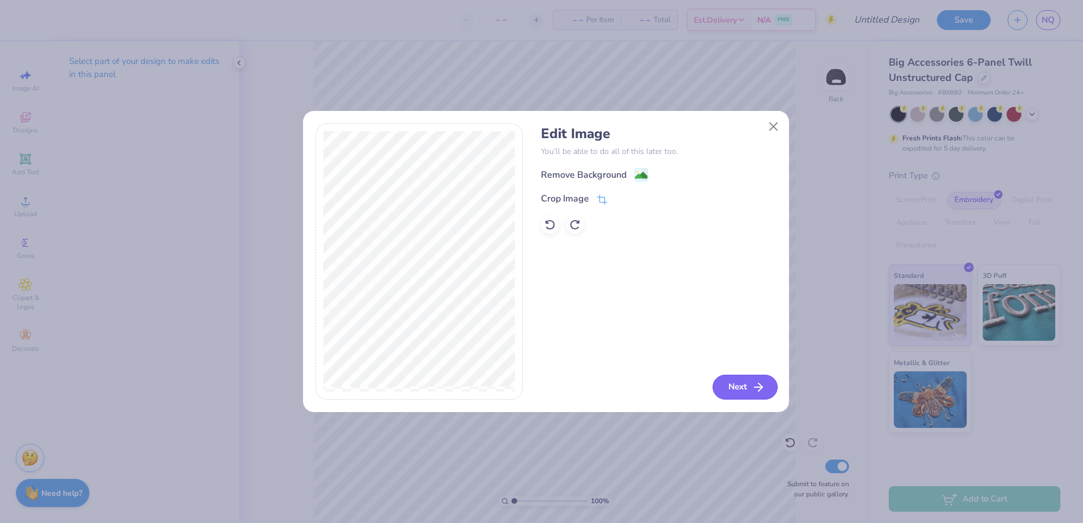
click at [733, 390] on button "Next" at bounding box center [744, 387] width 65 height 25
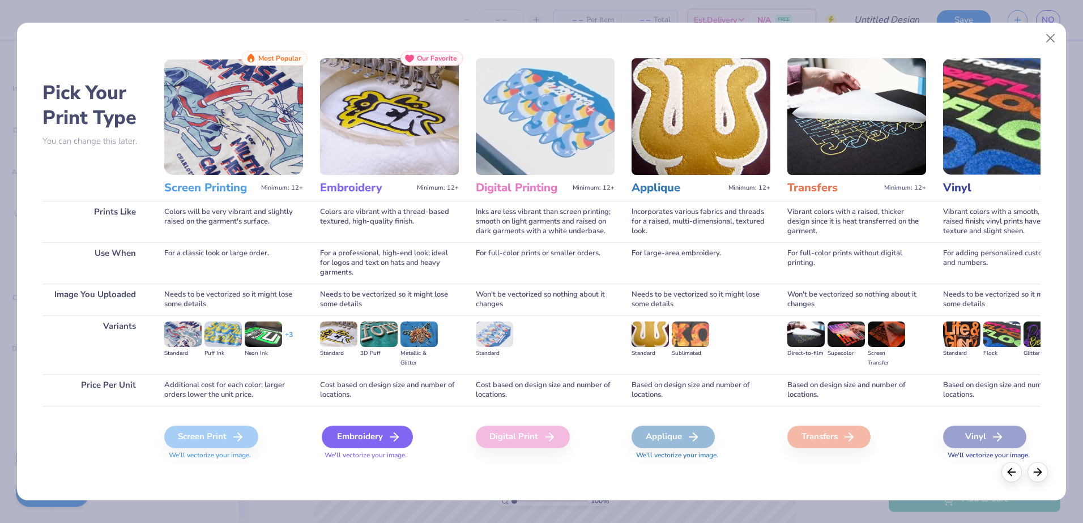
click at [374, 434] on div "Embroidery" at bounding box center [367, 437] width 91 height 23
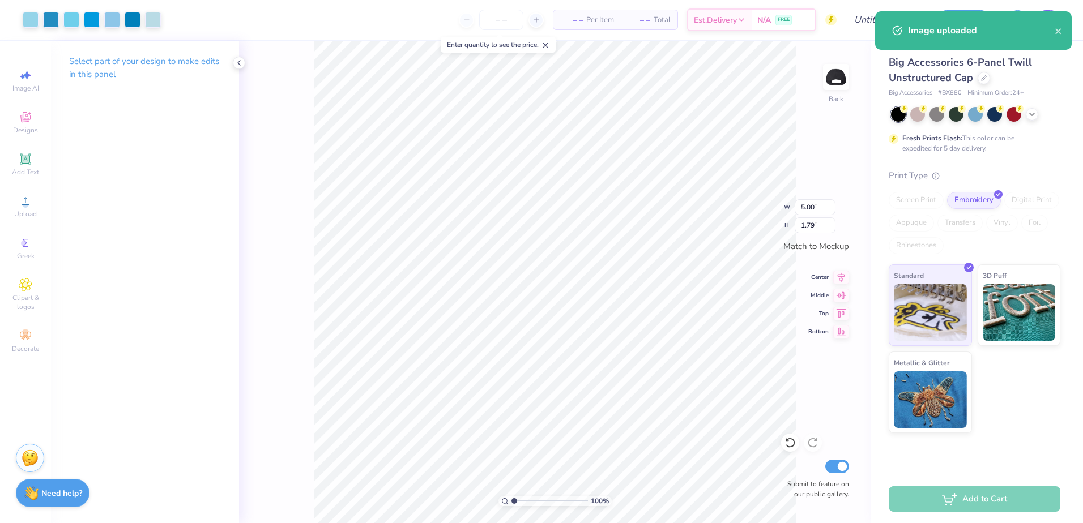
type input "3.26"
type input "1.17"
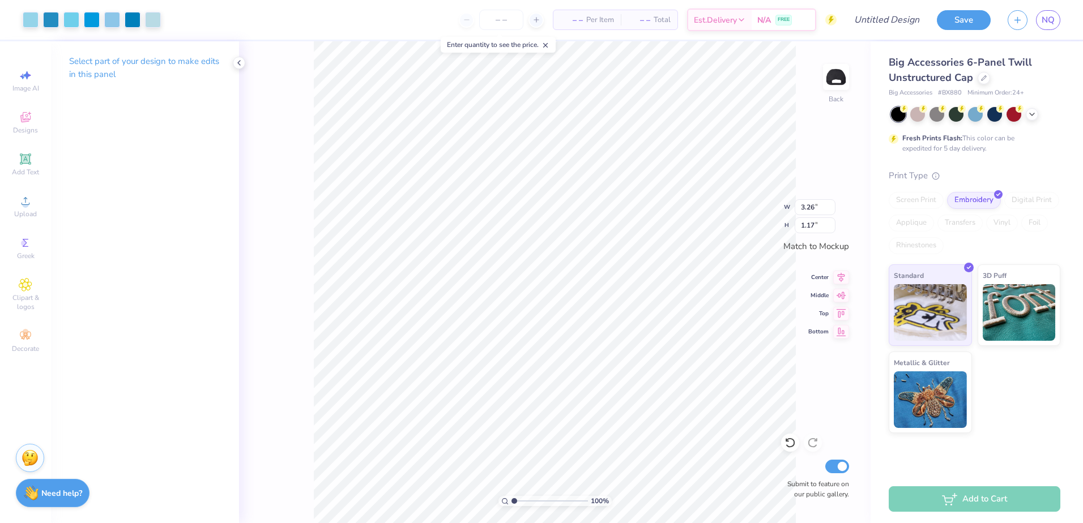
type input "2.55"
type input "0.91"
type input "2.77"
type input "0.99"
click at [913, 20] on input "Design Title" at bounding box center [872, 19] width 111 height 23
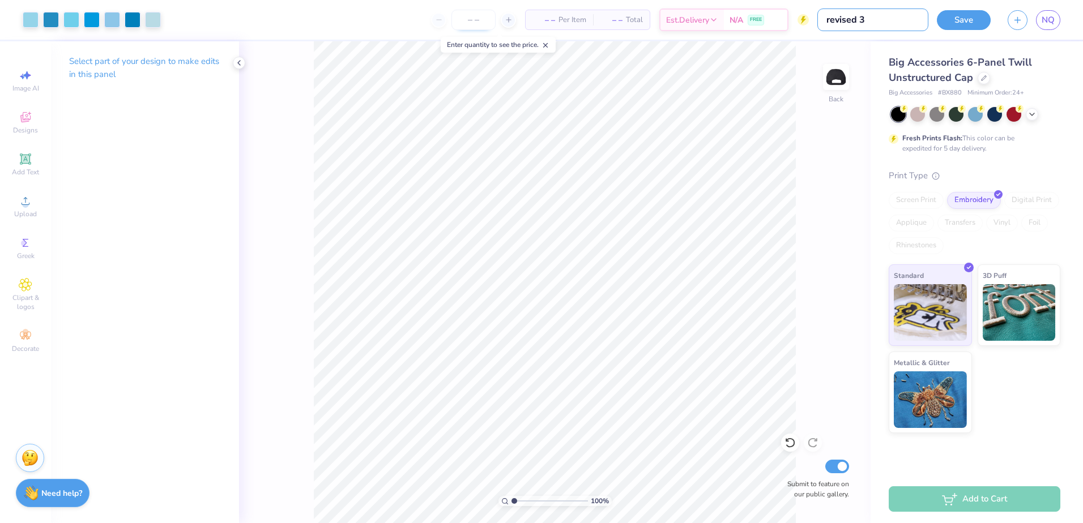
type input "revised 3"
click at [479, 17] on input "number" at bounding box center [501, 20] width 44 height 20
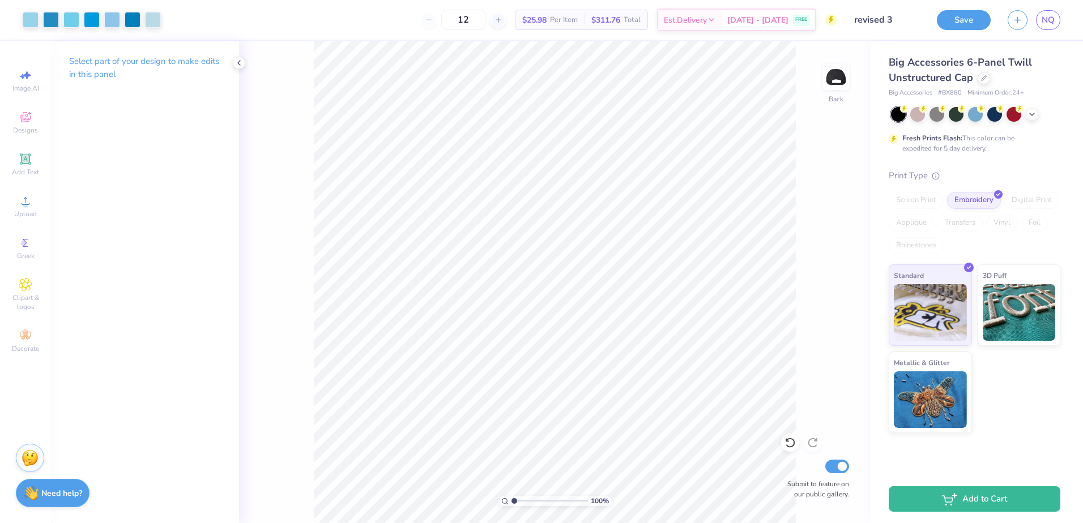
type input "12"
click at [971, 18] on button "Save" at bounding box center [964, 18] width 54 height 20
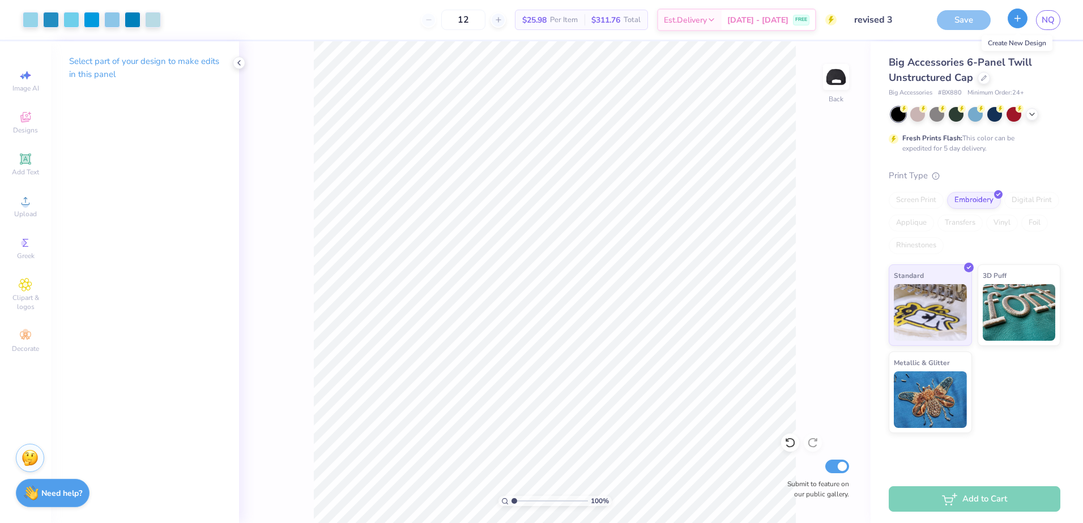
click at [1008, 19] on button "button" at bounding box center [1018, 18] width 20 height 20
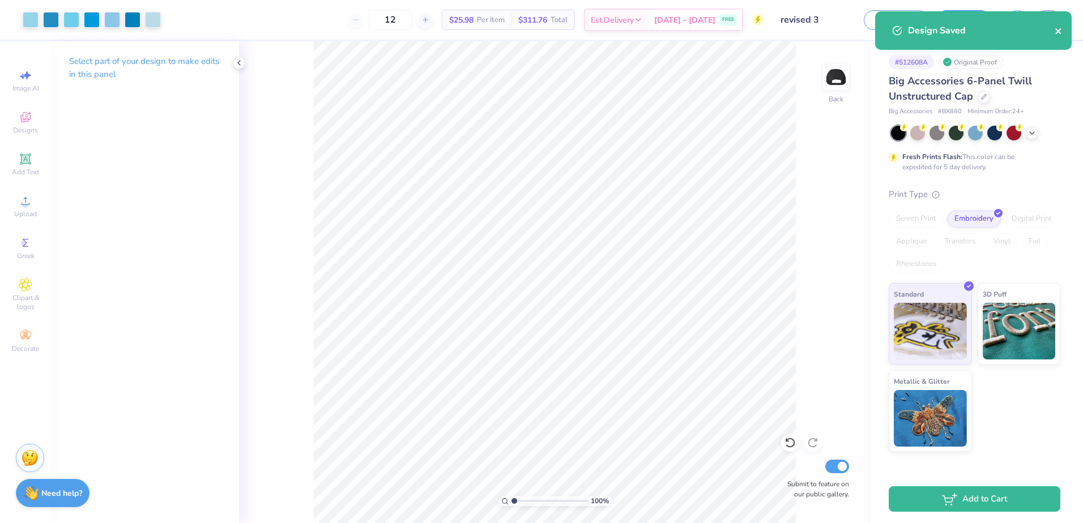
click at [1055, 27] on icon "close" at bounding box center [1059, 31] width 8 height 9
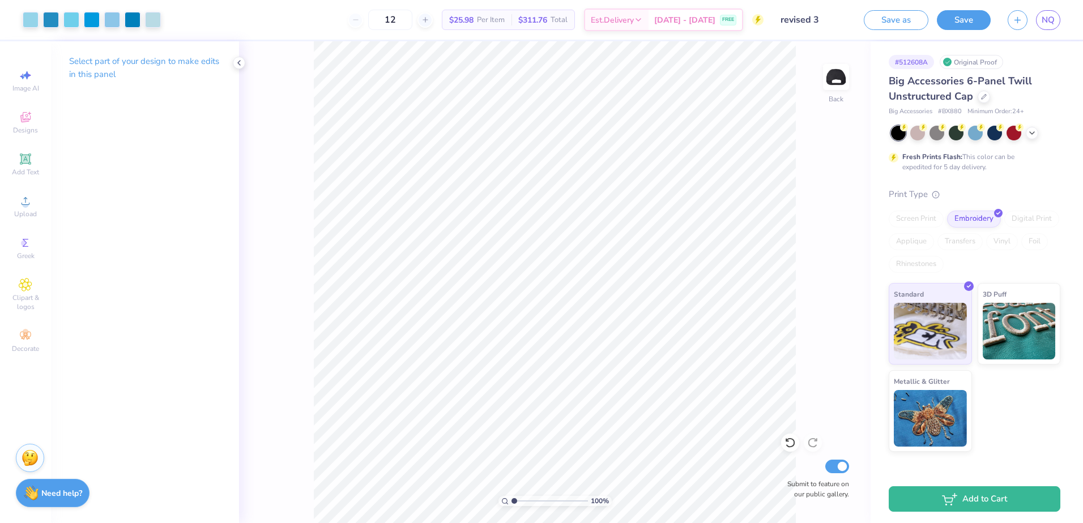
click at [1017, 19] on icon "button" at bounding box center [1018, 20] width 10 height 10
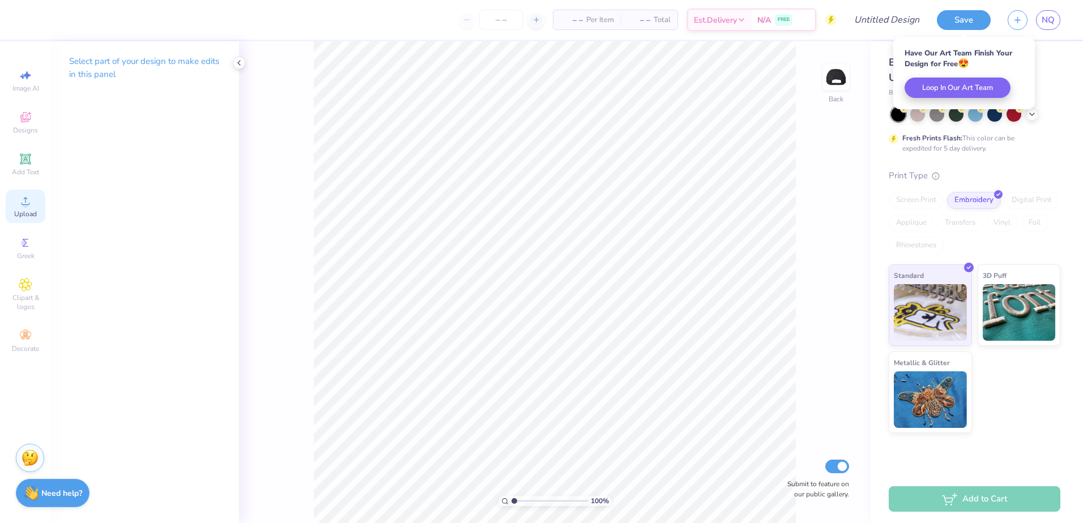
click at [22, 202] on icon at bounding box center [26, 201] width 14 height 14
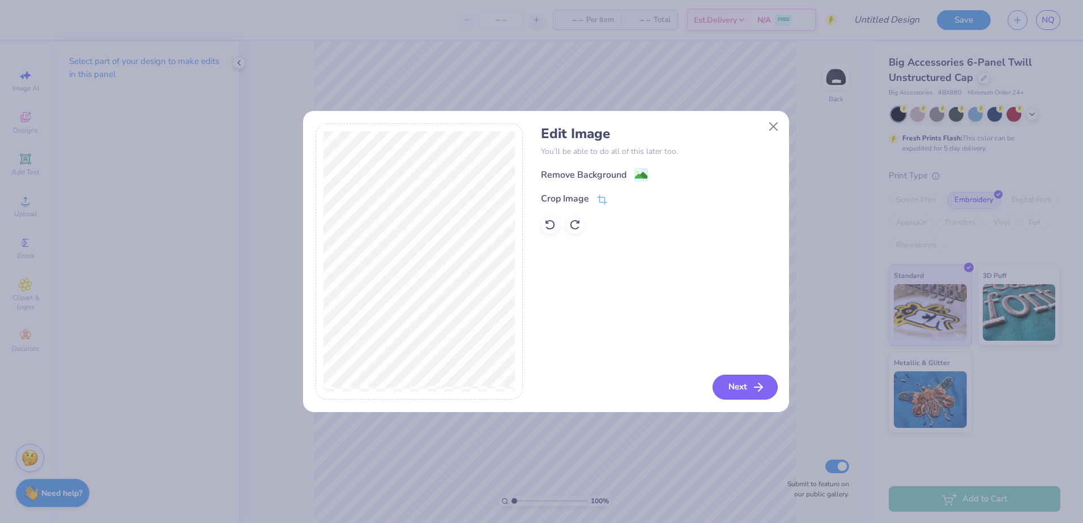
click at [741, 385] on button "Next" at bounding box center [744, 387] width 65 height 25
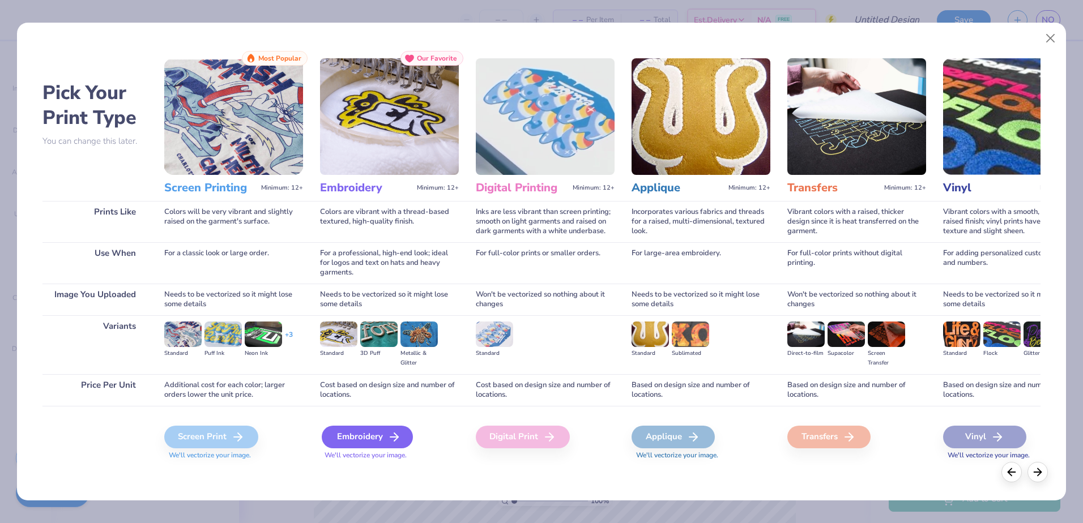
click at [374, 446] on div "Embroidery" at bounding box center [367, 437] width 91 height 23
